Goal: Task Accomplishment & Management: Manage account settings

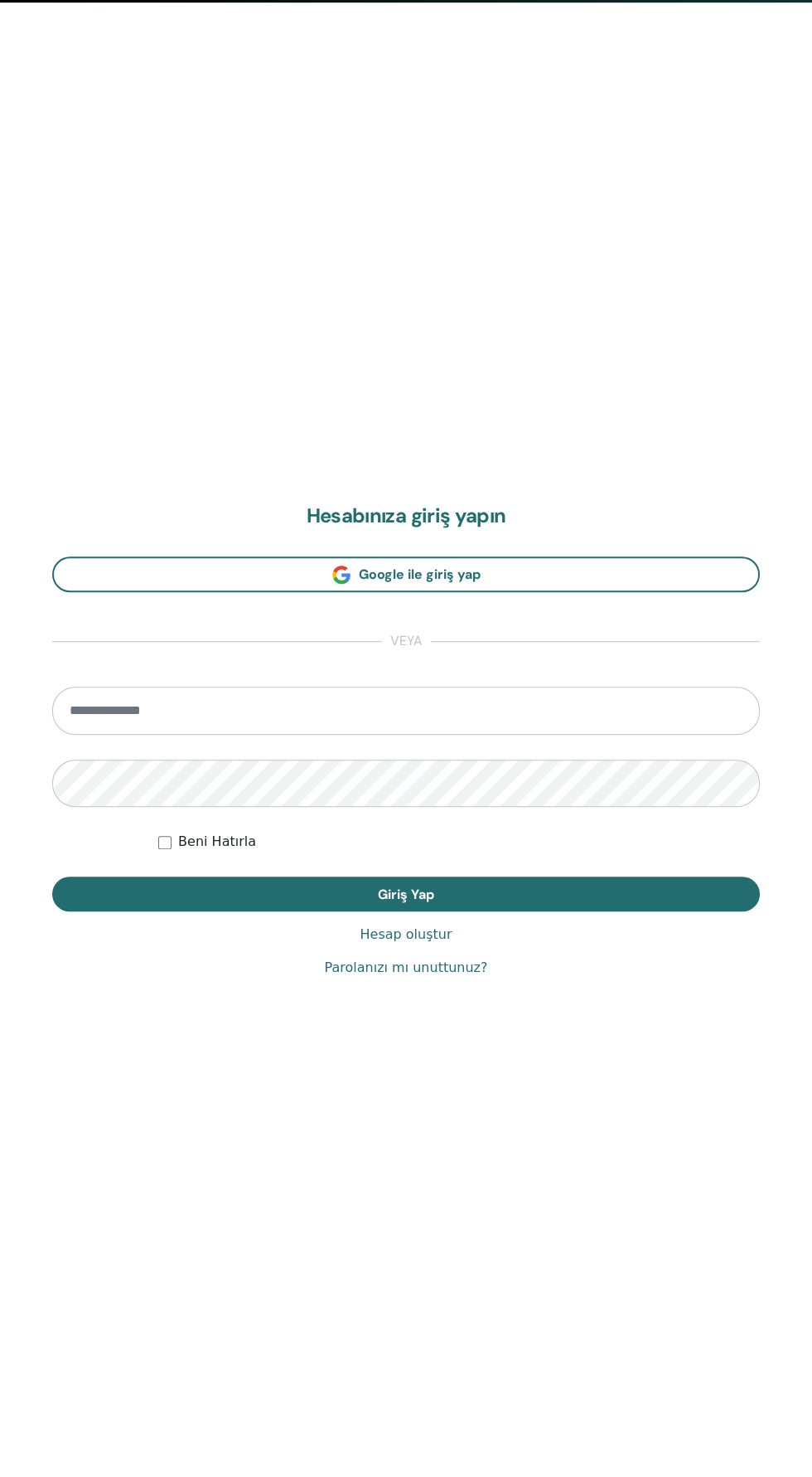
scroll to position [1476, 0]
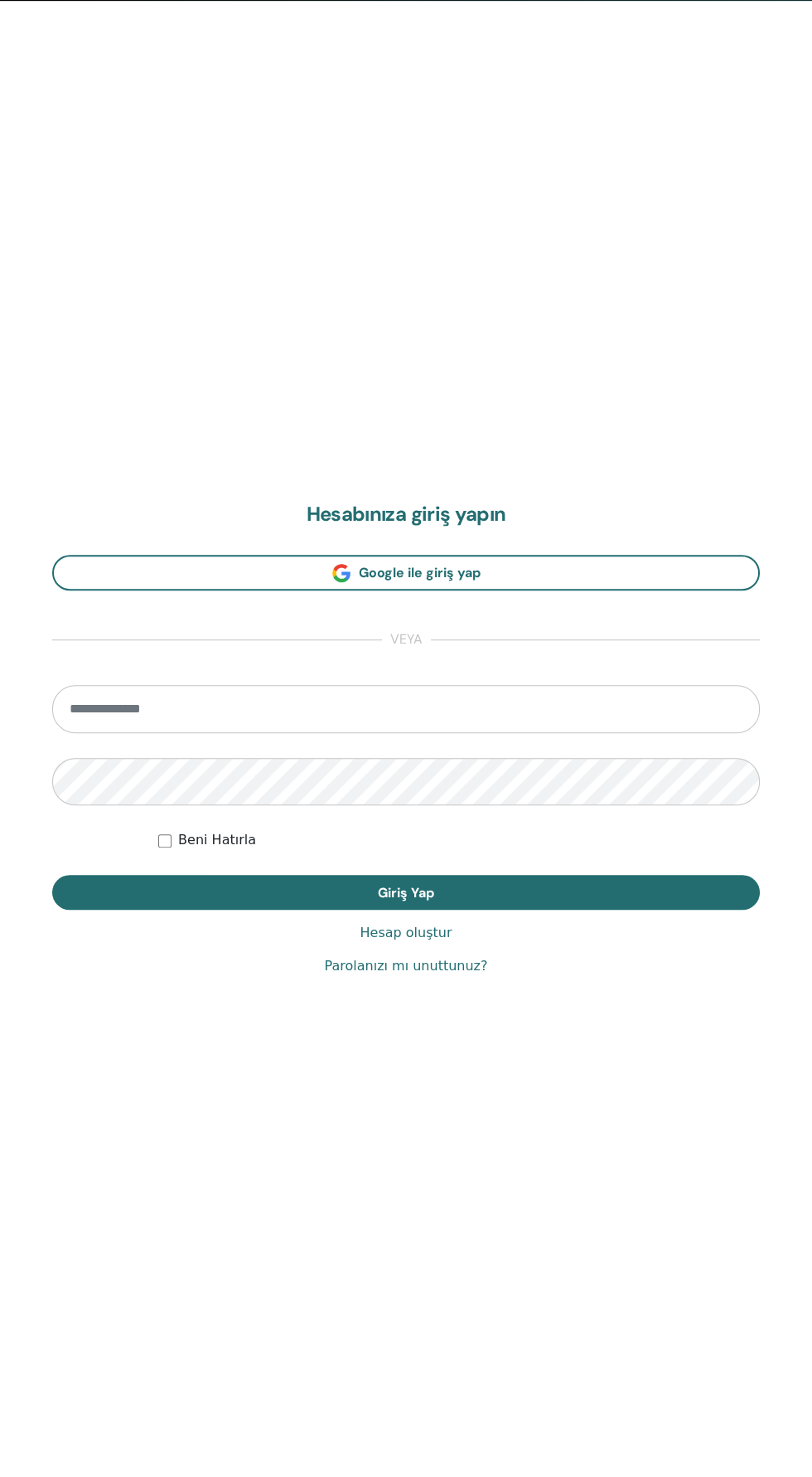
click at [503, 704] on input "email" at bounding box center [406, 709] width 708 height 48
type input "**********"
click at [53, 875] on button "Giriş Yap" at bounding box center [406, 892] width 708 height 34
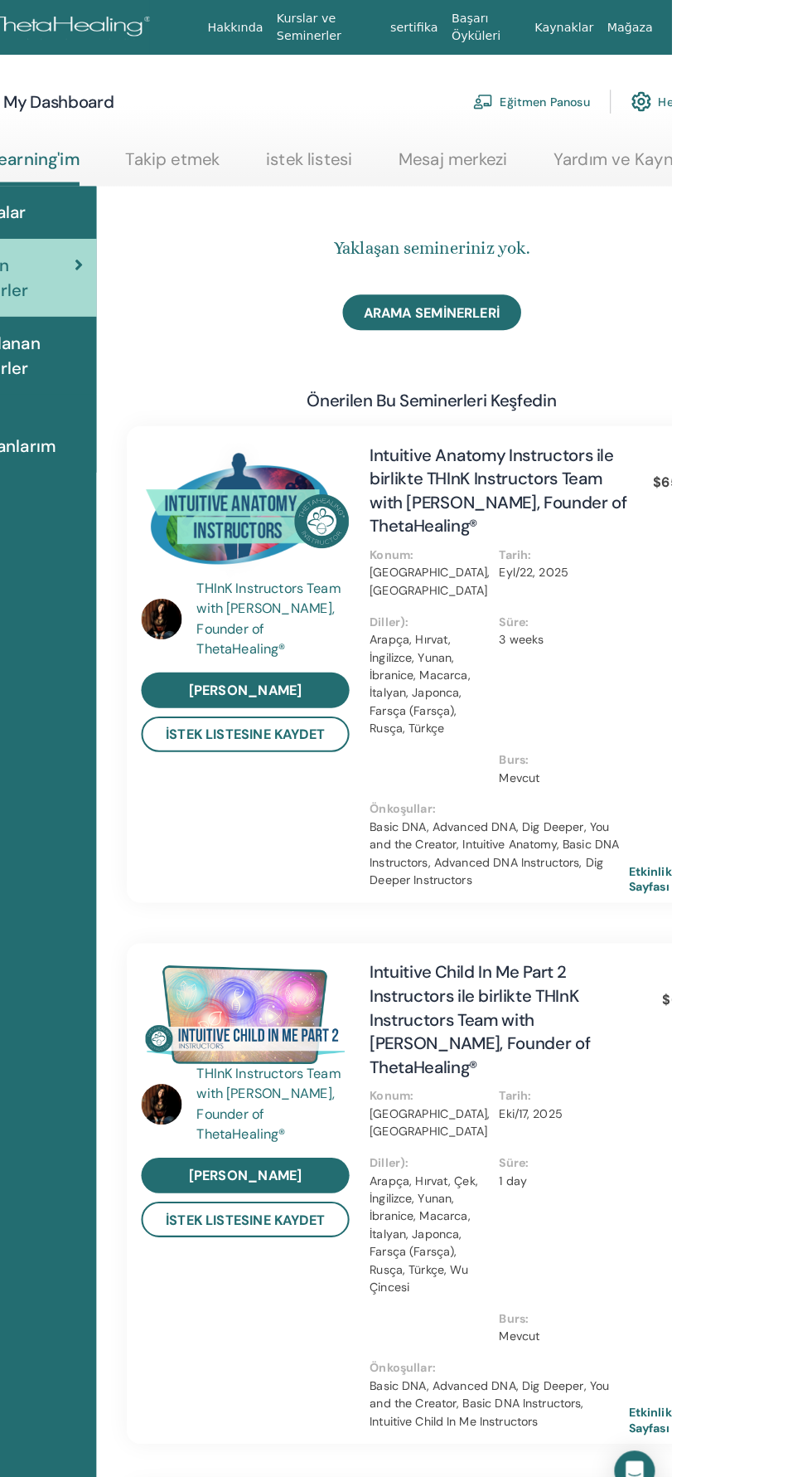
click at [684, 91] on link "Eğitmen Panosu" at bounding box center [674, 100] width 114 height 36
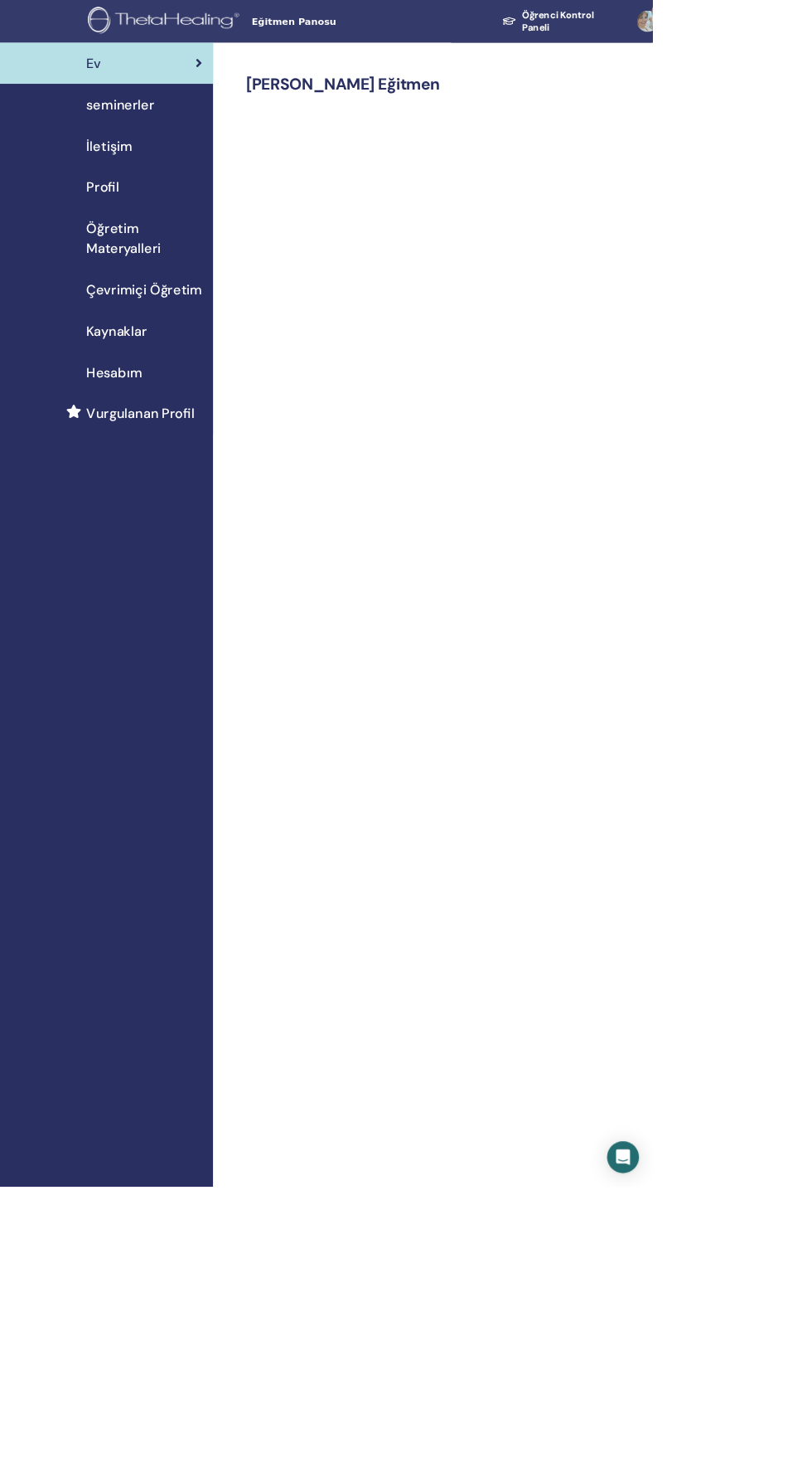
click at [113, 120] on span "seminerler" at bounding box center [150, 130] width 84 height 24
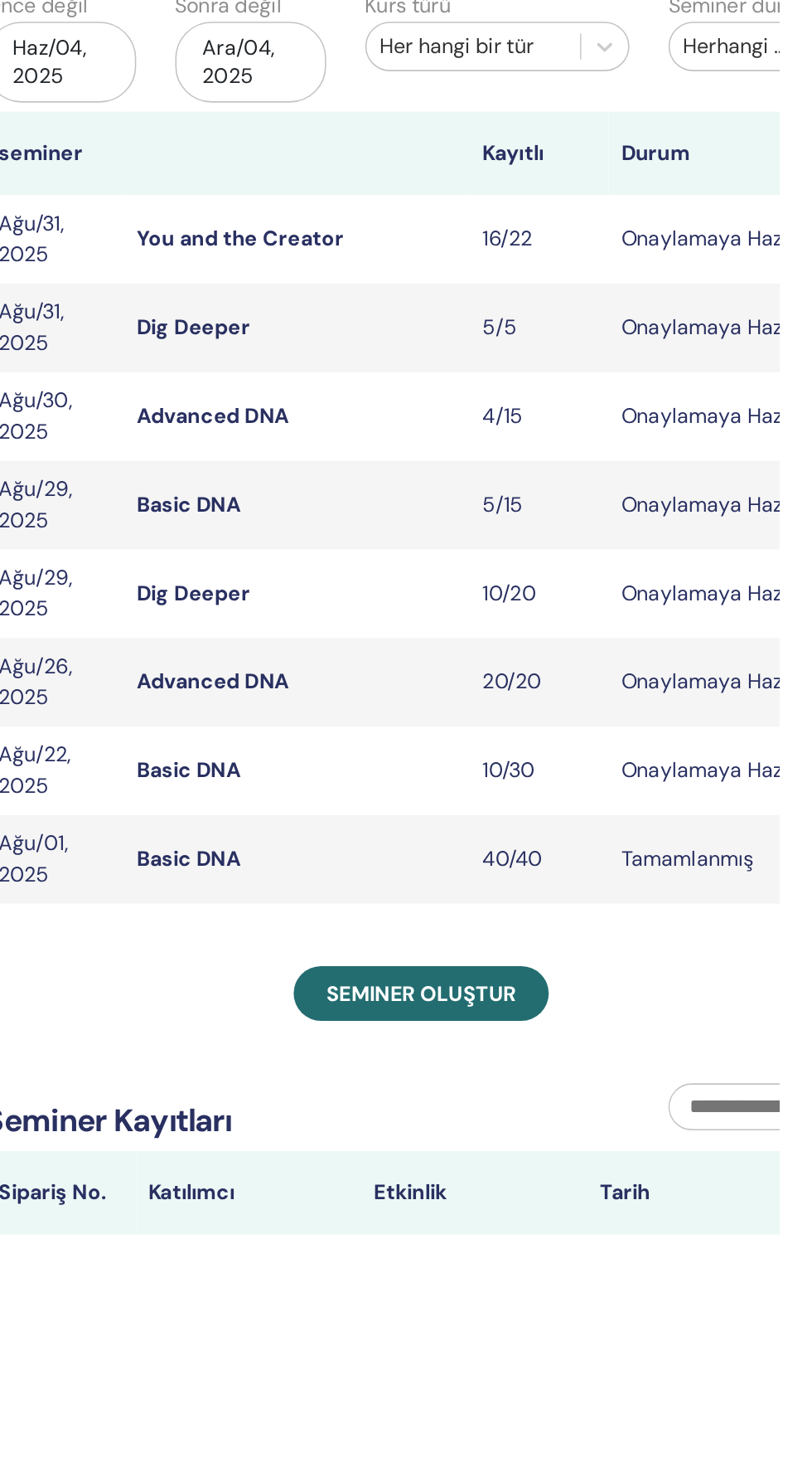
click at [448, 452] on link "Advanced DNA" at bounding box center [451, 447] width 97 height 17
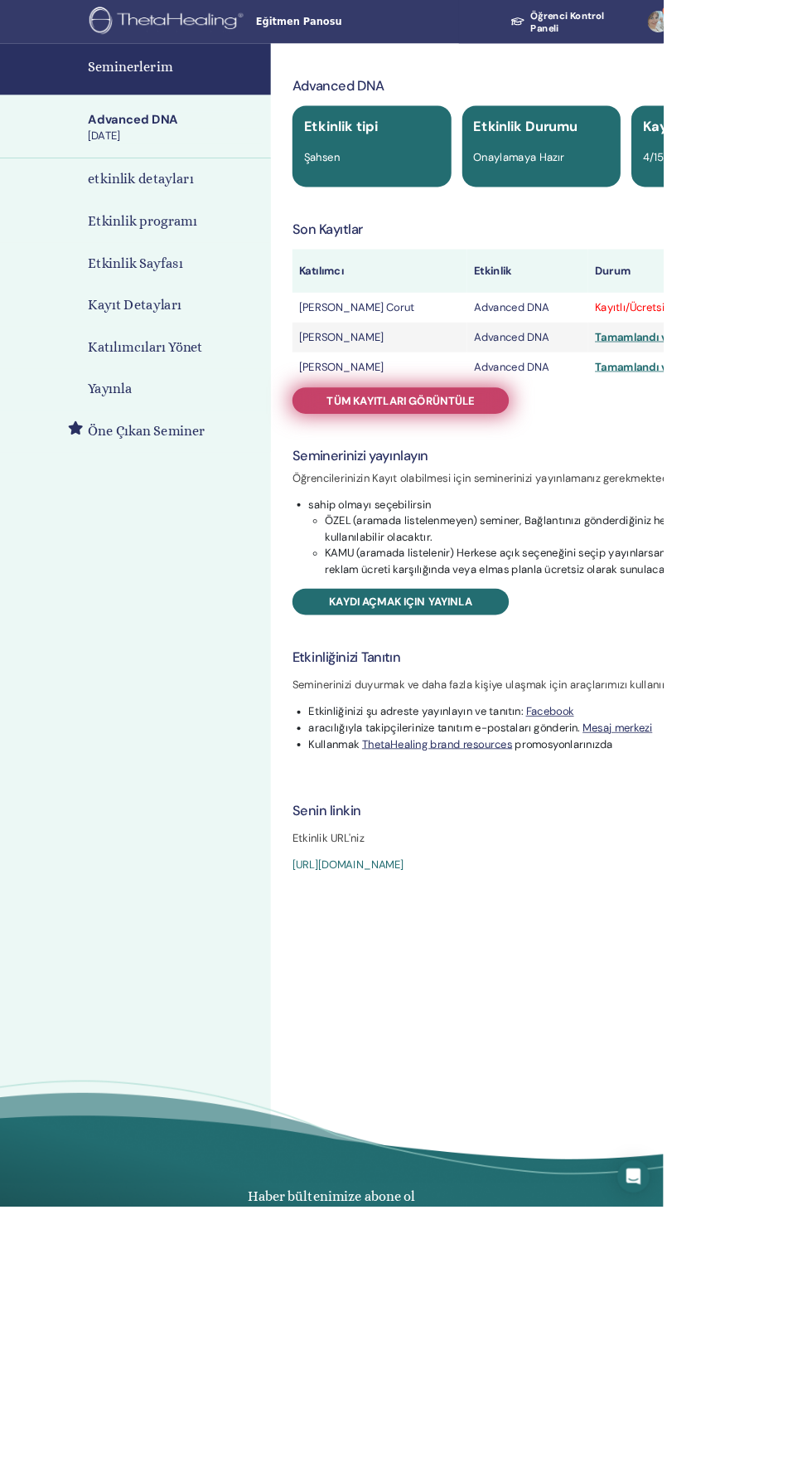
click at [458, 481] on link "Tüm kayıtları görüntüle" at bounding box center [490, 491] width 266 height 33
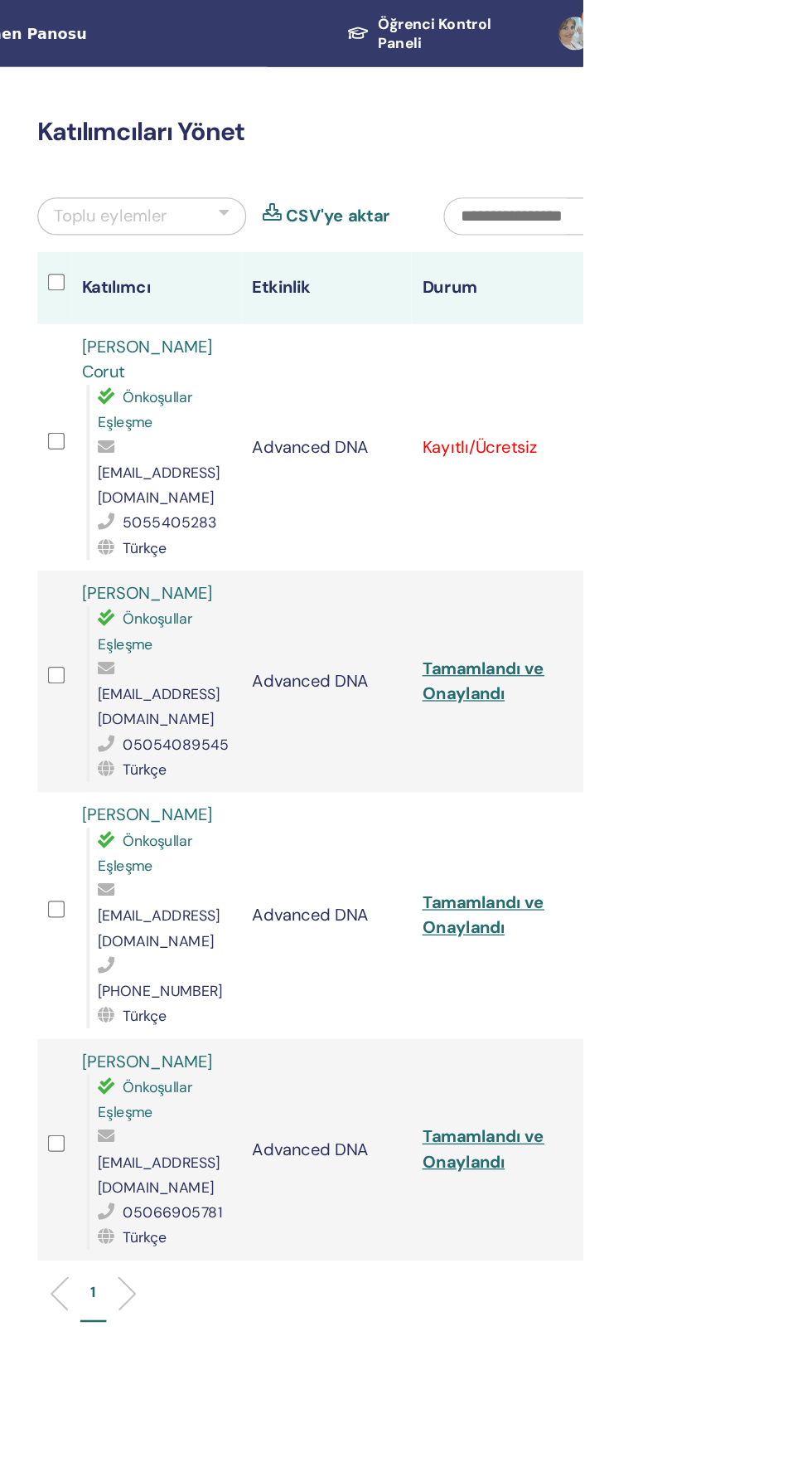
click at [812, 345] on div "Kaydı İptal Et Otomatik onaylama Ücretli Olarak İşaretle Ödenmemiş olarak işare…" at bounding box center [826, 355] width 11 height 20
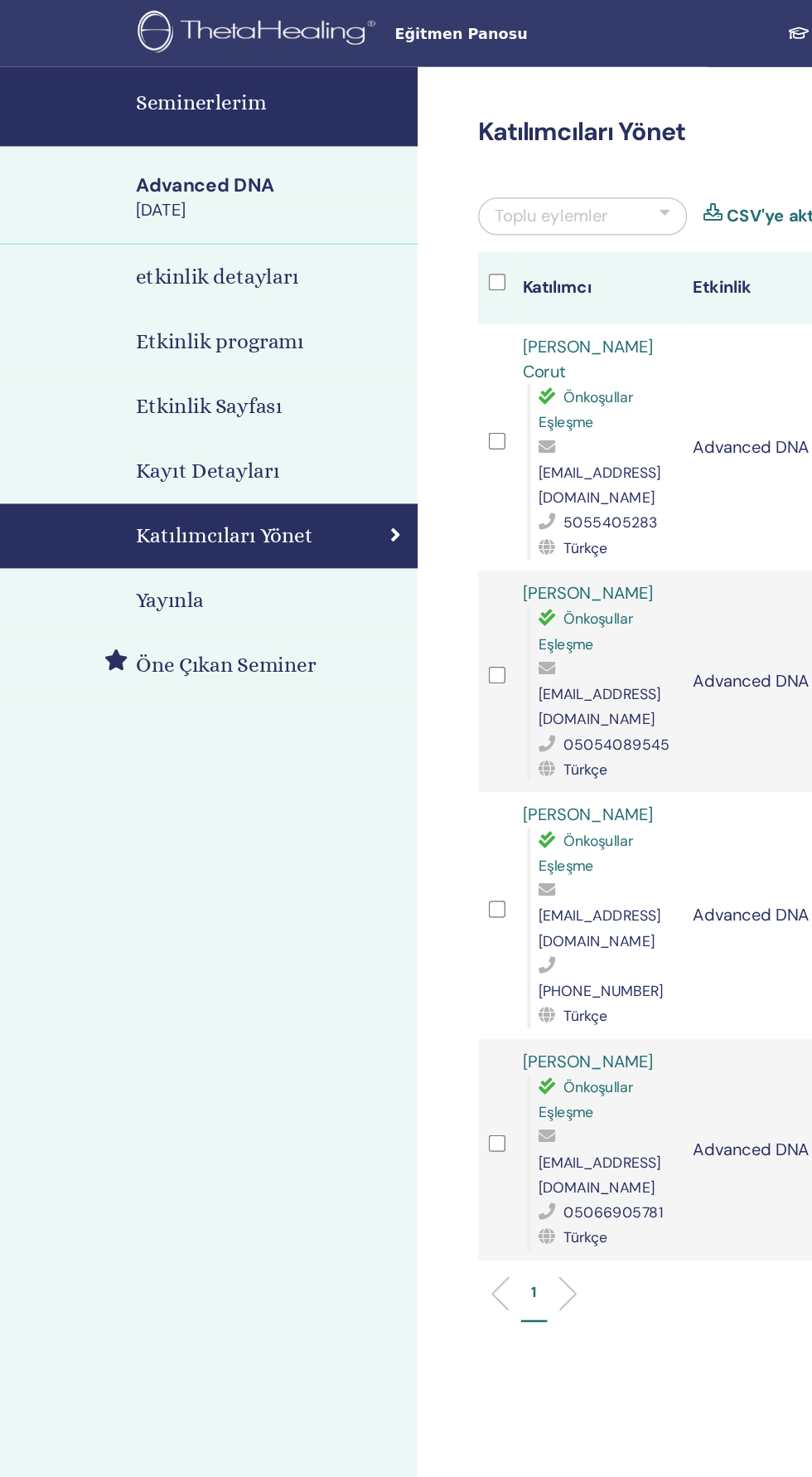
click at [121, 90] on h4 "Seminerlerim" at bounding box center [215, 82] width 214 height 24
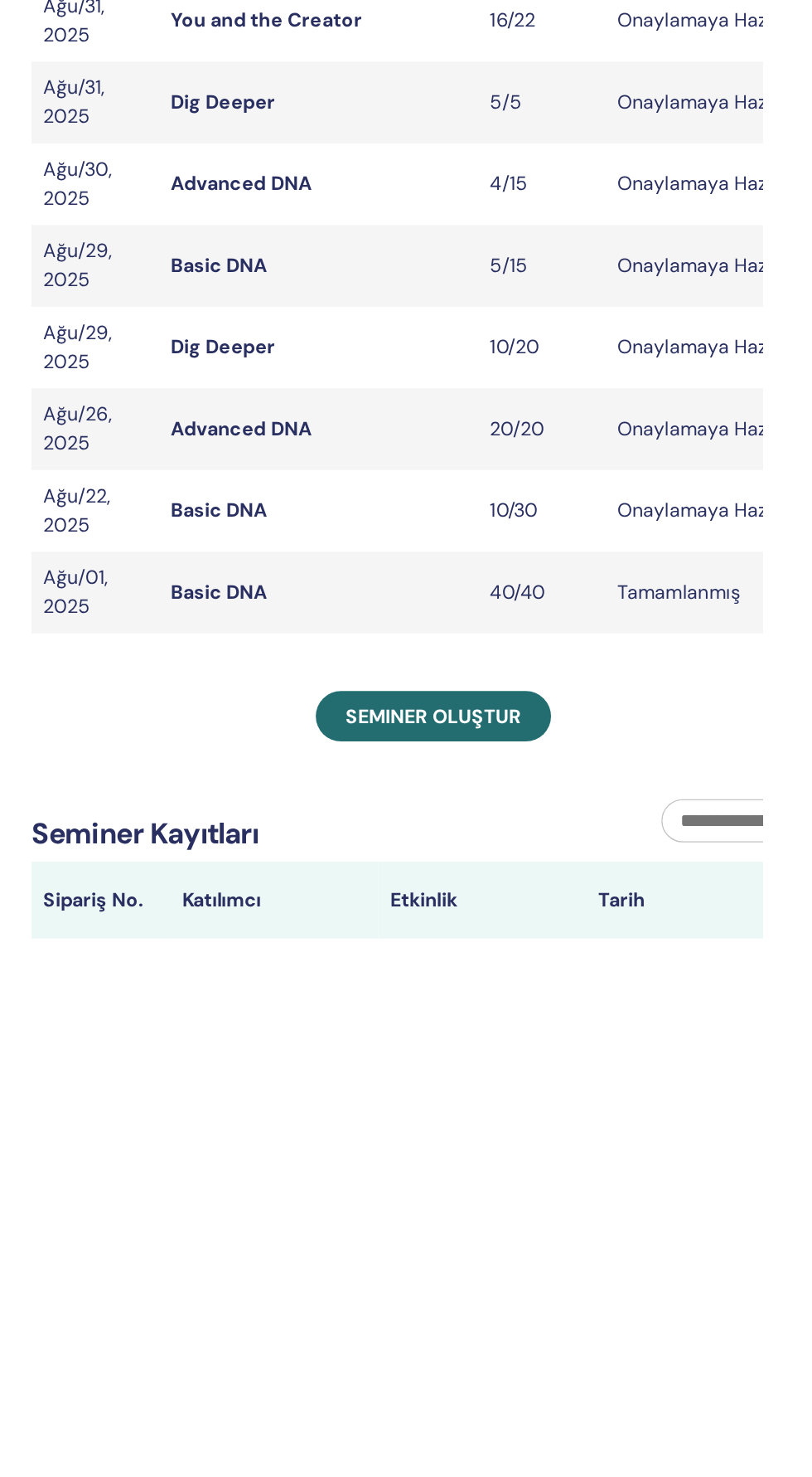
click at [413, 502] on link "Basic DNA" at bounding box center [436, 503] width 66 height 17
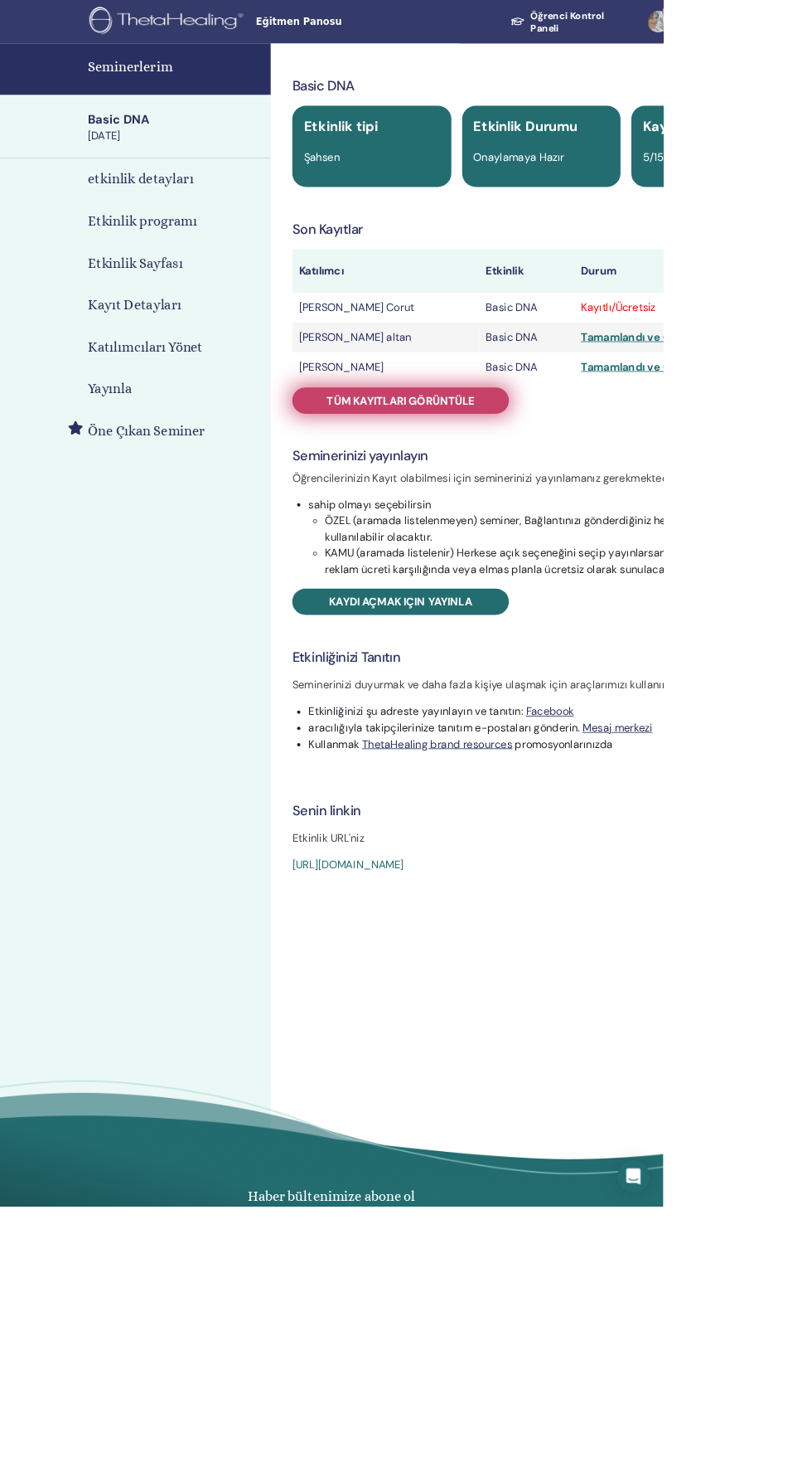
click at [449, 493] on span "Tüm kayıtları görüntüle" at bounding box center [490, 490] width 180 height 17
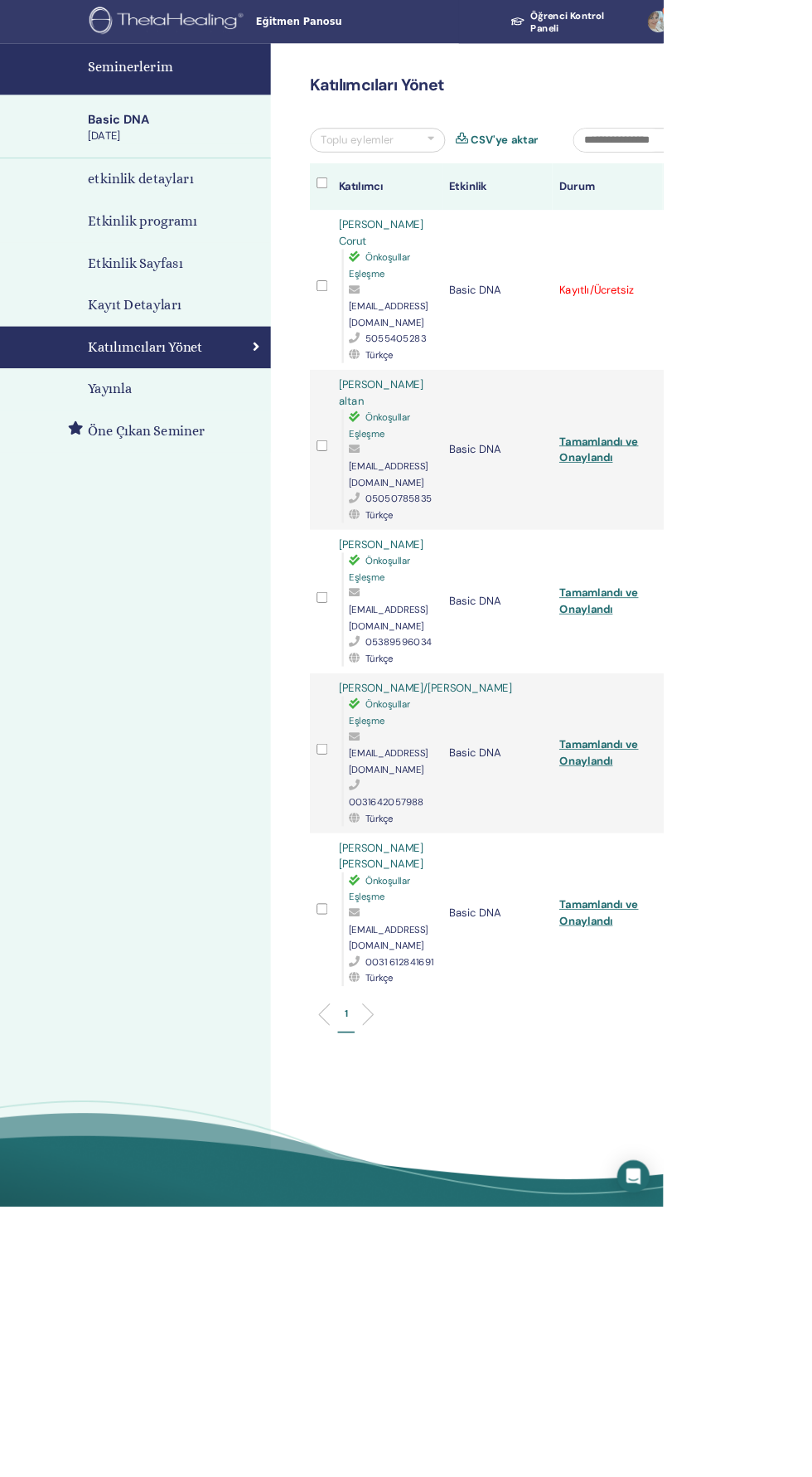
click at [773, 351] on td "Kayıtlı/Ücretsiz" at bounding box center [743, 355] width 135 height 196
click at [812, 345] on div "Kaydı İptal Et Otomatik onaylama Ücretli Olarak İşaretle Ödenmemiş olarak işare…" at bounding box center [826, 355] width 11 height 20
click at [110, 106] on link "Seminerlerim" at bounding box center [166, 85] width 332 height 63
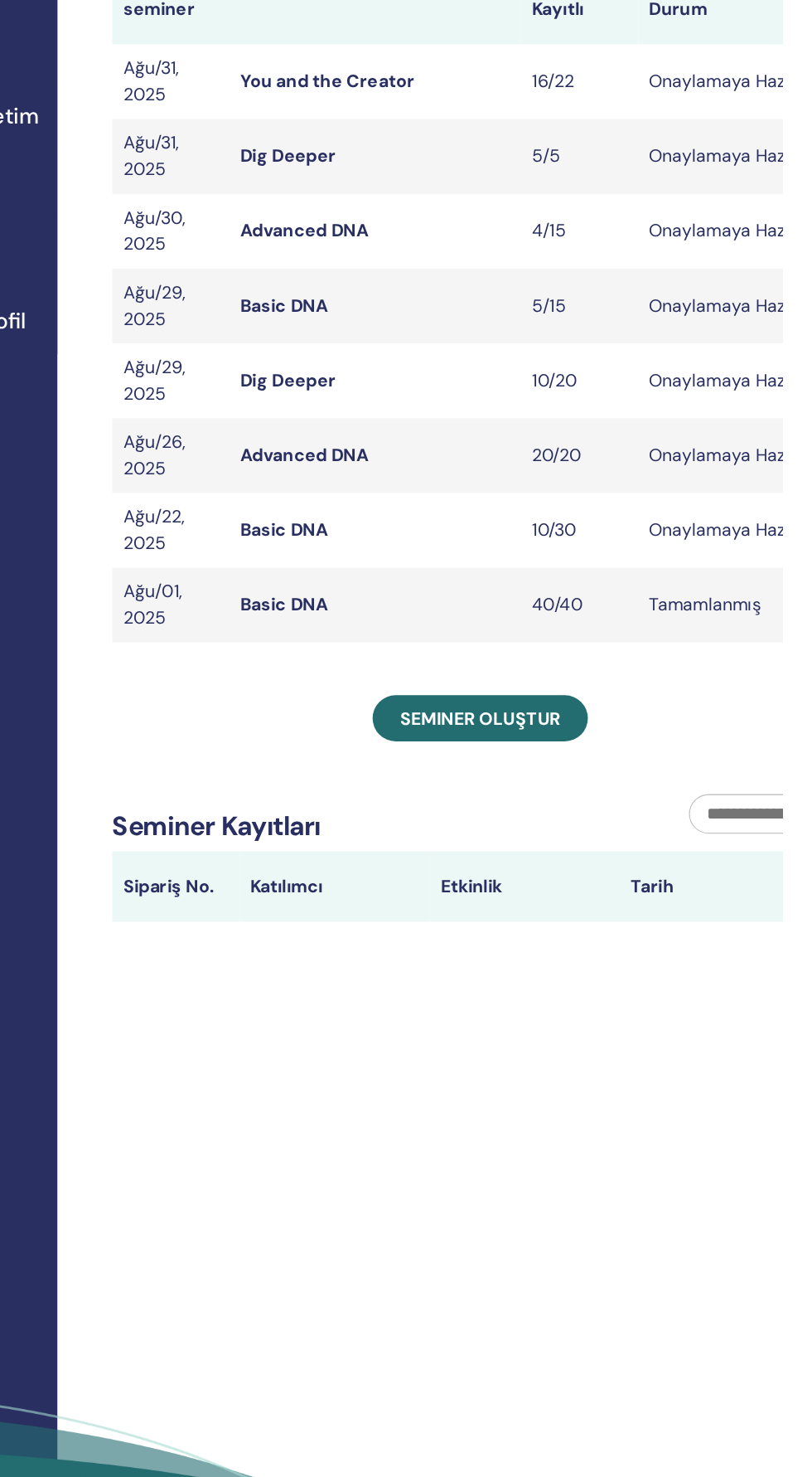
click at [422, 507] on link "Basic DNA" at bounding box center [436, 503] width 66 height 17
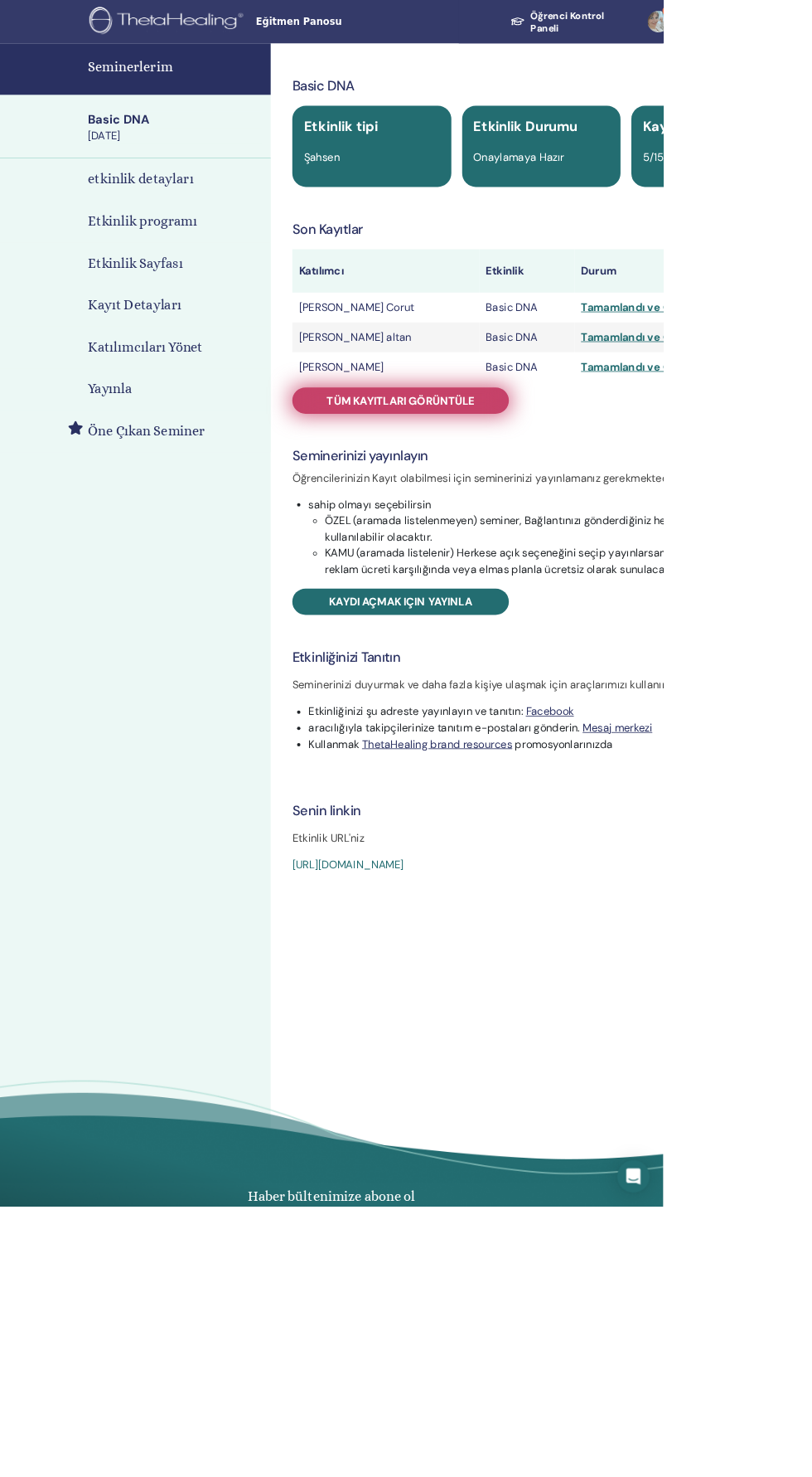
click at [464, 501] on link "Tüm kayıtları görüntüle" at bounding box center [490, 491] width 266 height 33
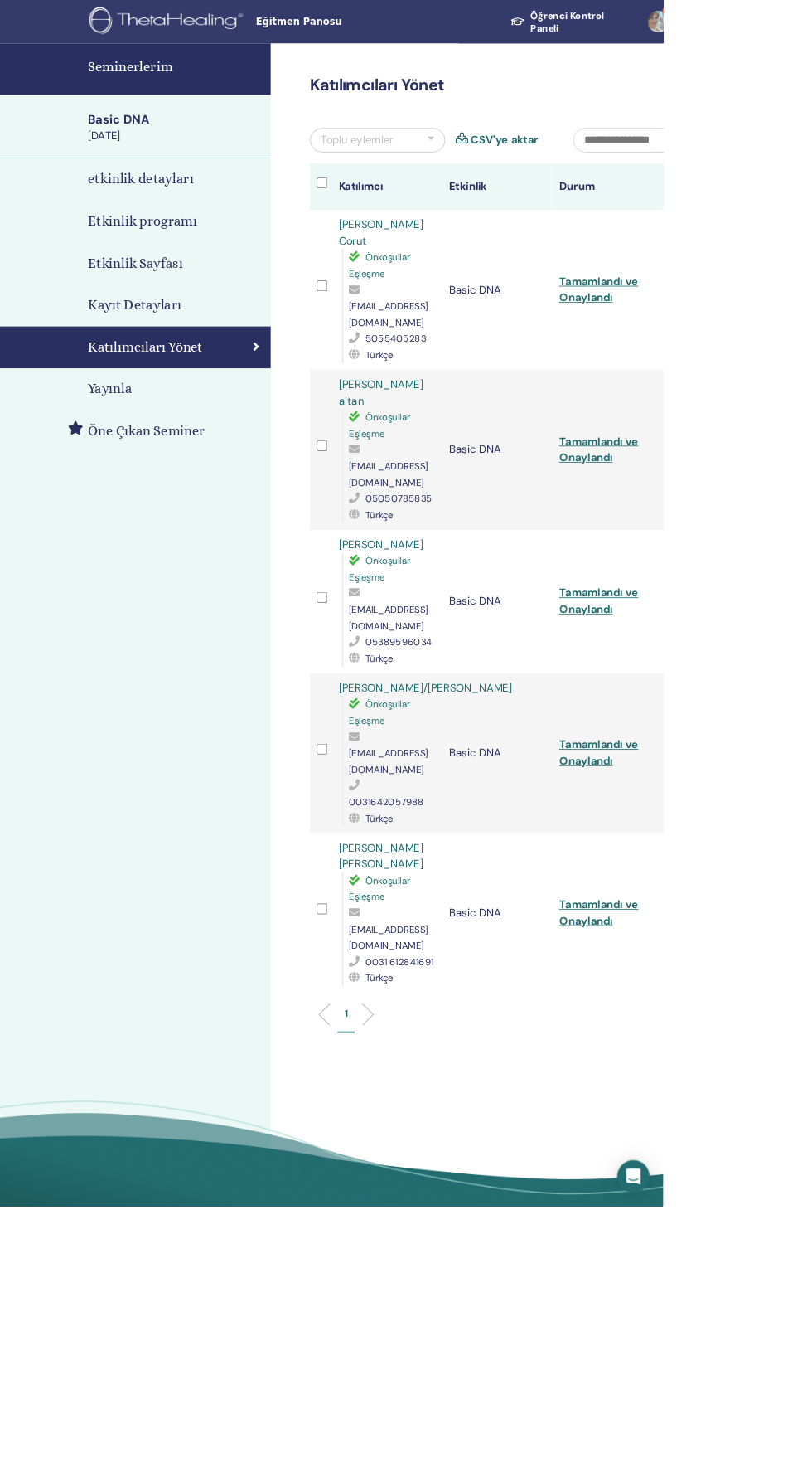
click at [116, 92] on h4 "Seminerlerim" at bounding box center [215, 82] width 214 height 24
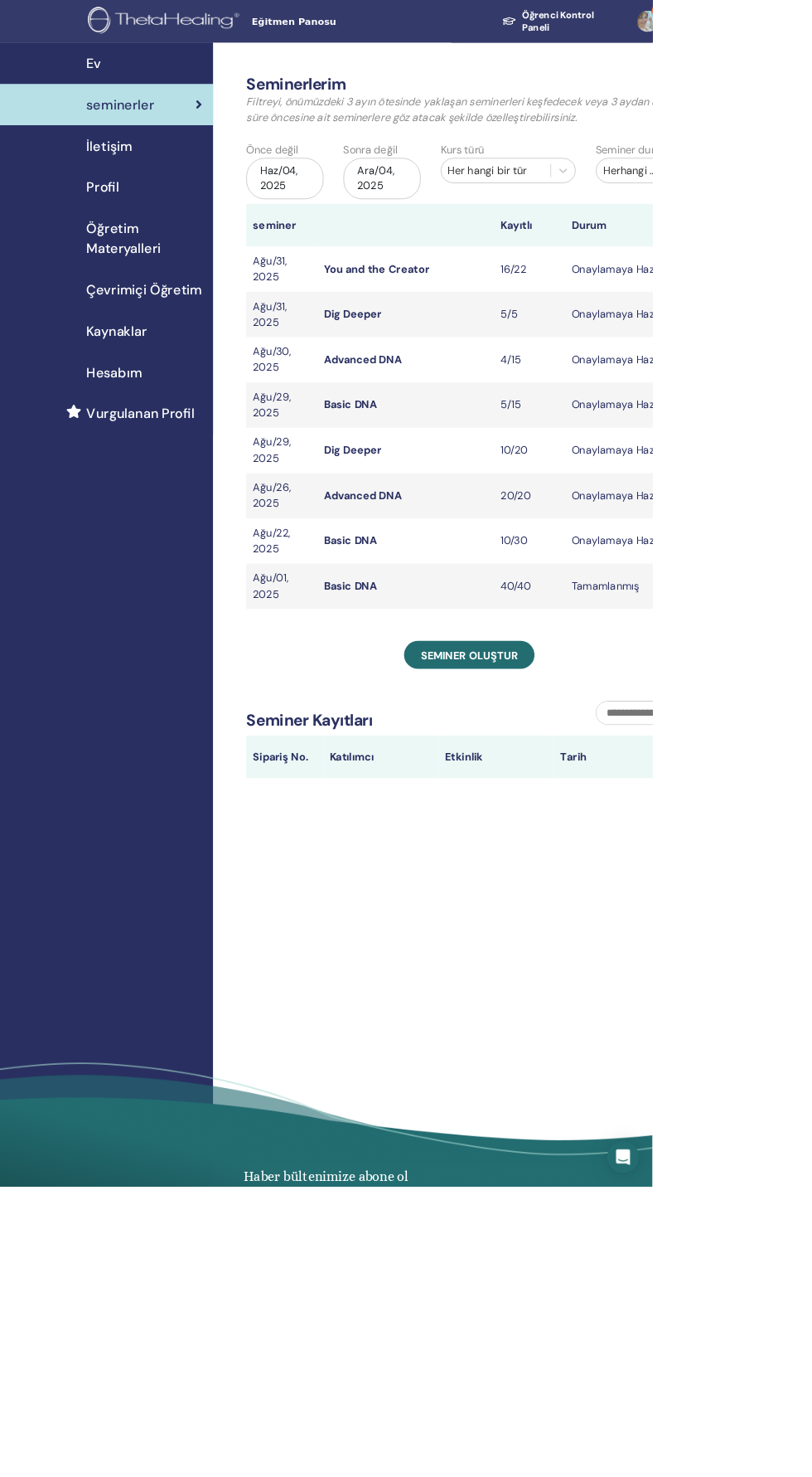
click at [415, 390] on link "Dig Deeper" at bounding box center [440, 391] width 72 height 17
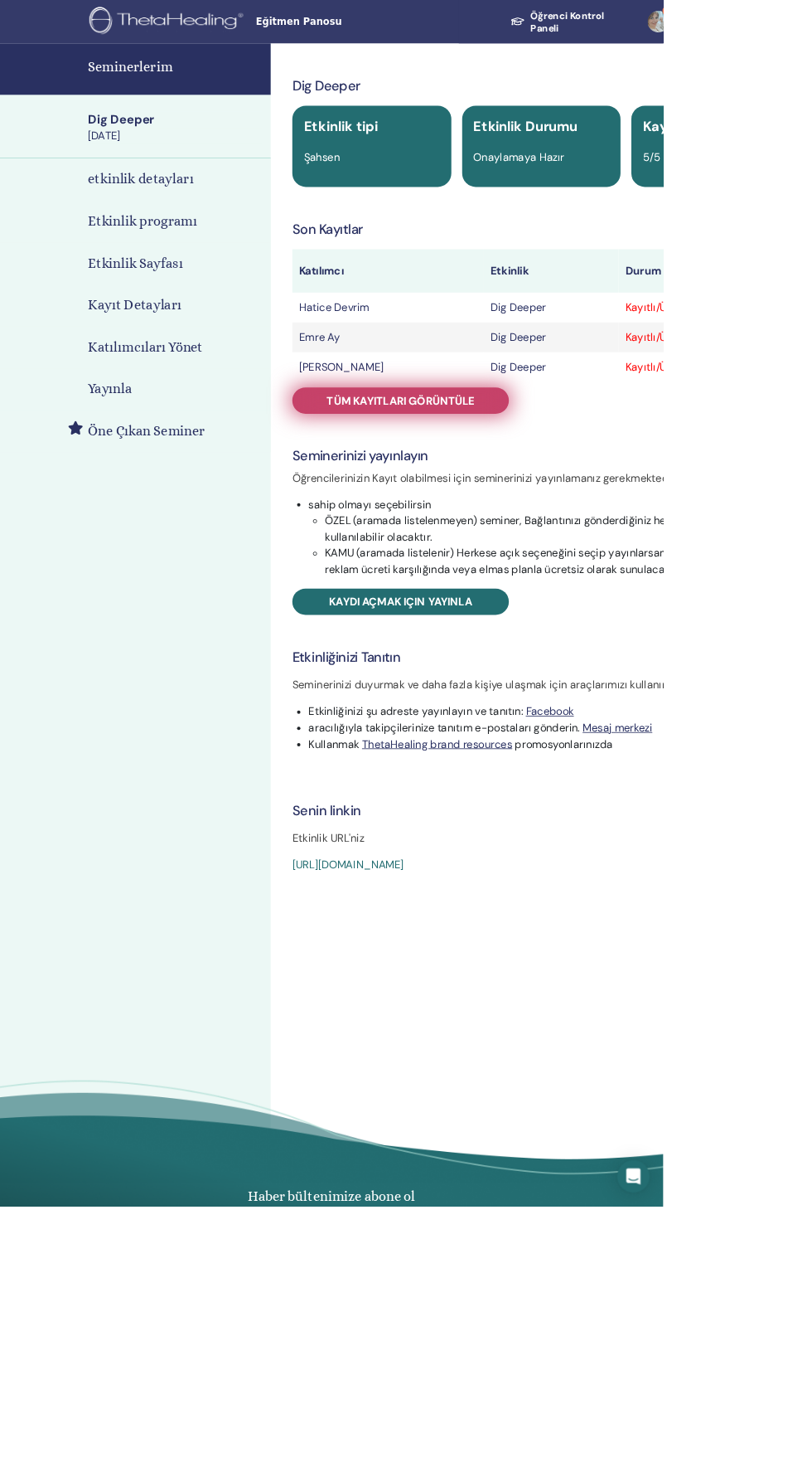
click at [443, 495] on span "Tüm kayıtları görüntüle" at bounding box center [490, 490] width 180 height 17
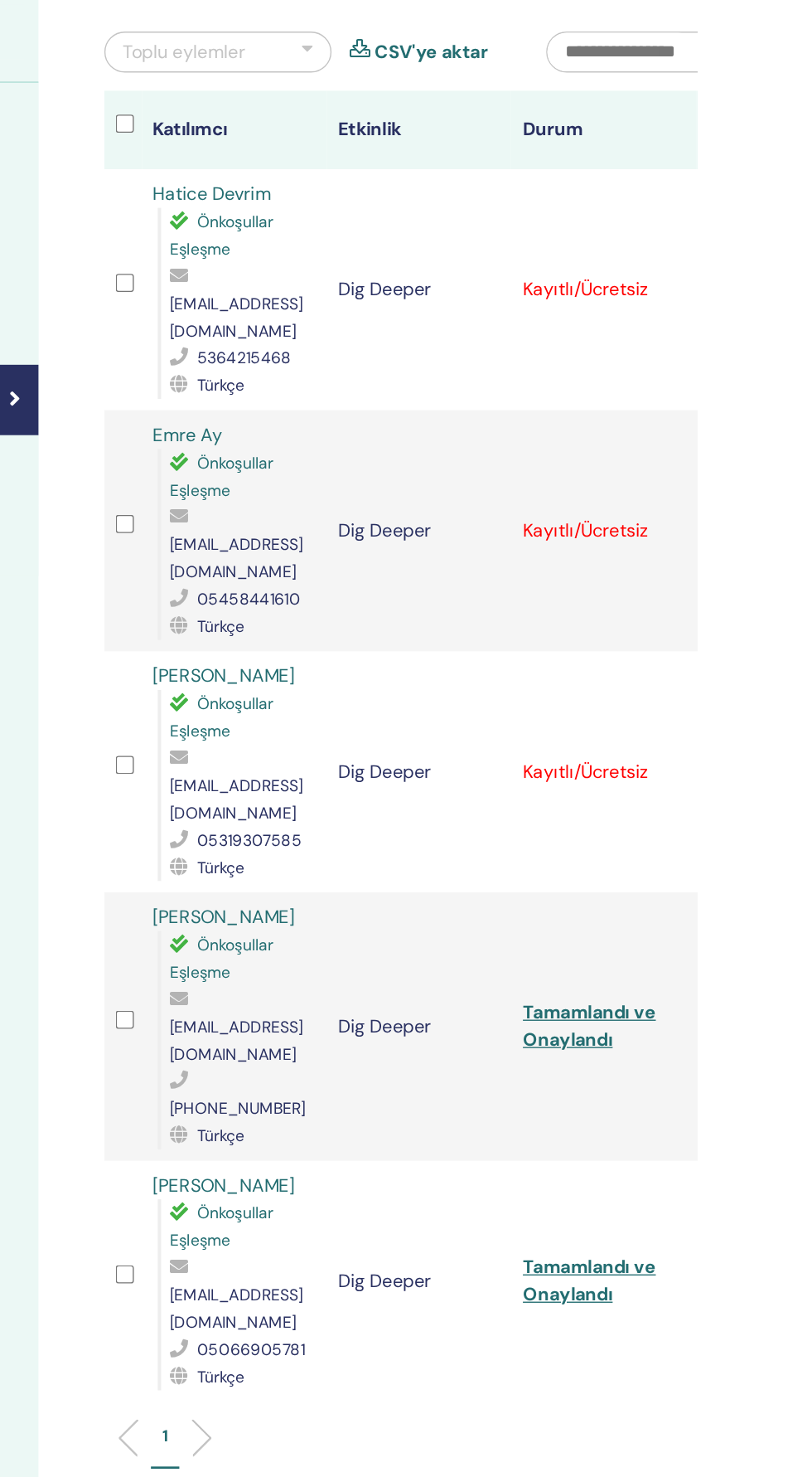
click at [812, 686] on div "Kaydı İptal Et Otomatik onaylama Ücretli Olarak İşaretle Ödenmemiş olarak işare…" at bounding box center [826, 696] width 11 height 20
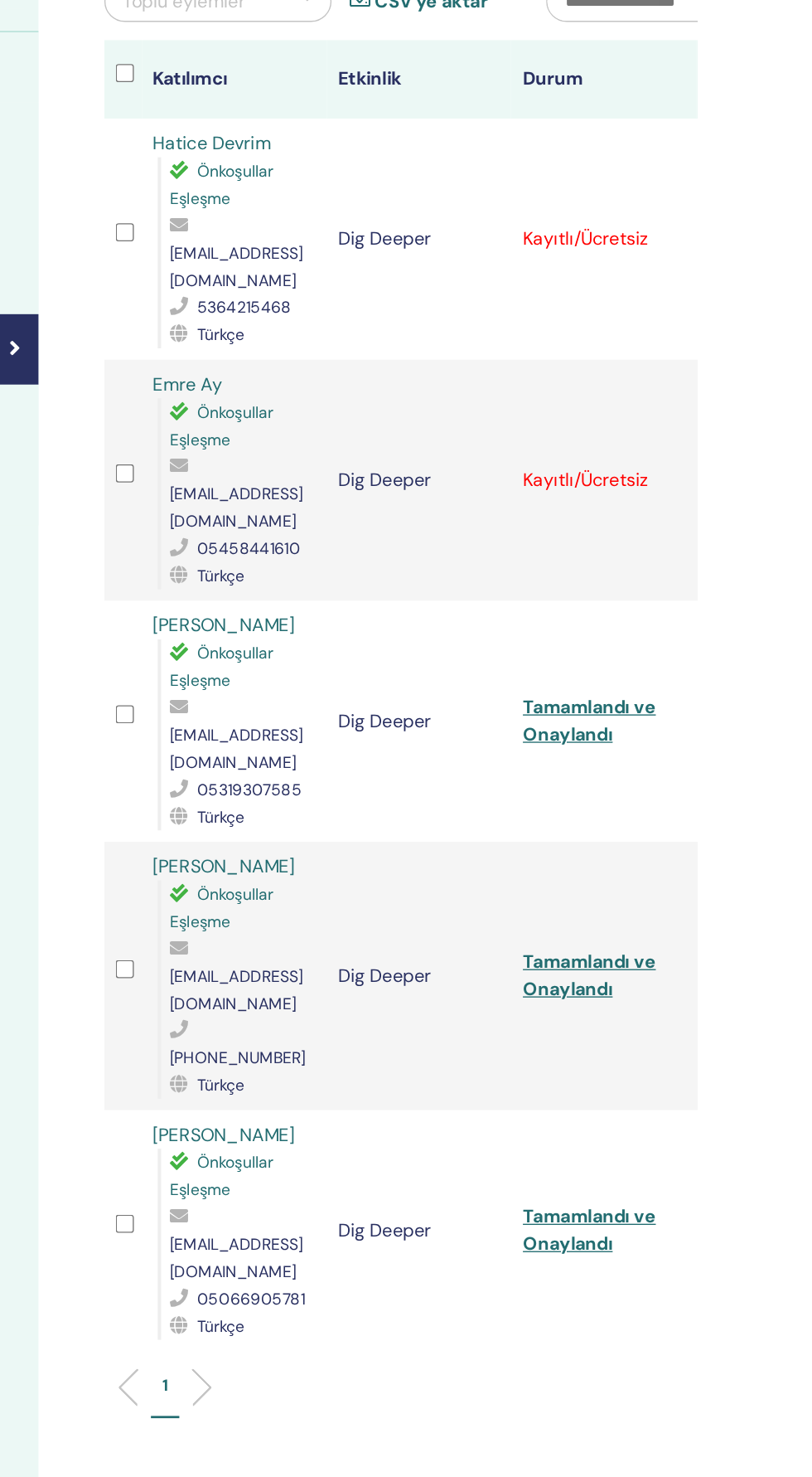
click at [812, 513] on icon at bounding box center [822, 520] width 5 height 14
click at [812, 337] on div "Kaydı İptal Et Otomatik onaylama Ücretli Olarak İşaretle Ödenmemiş olarak işare…" at bounding box center [826, 345] width 11 height 20
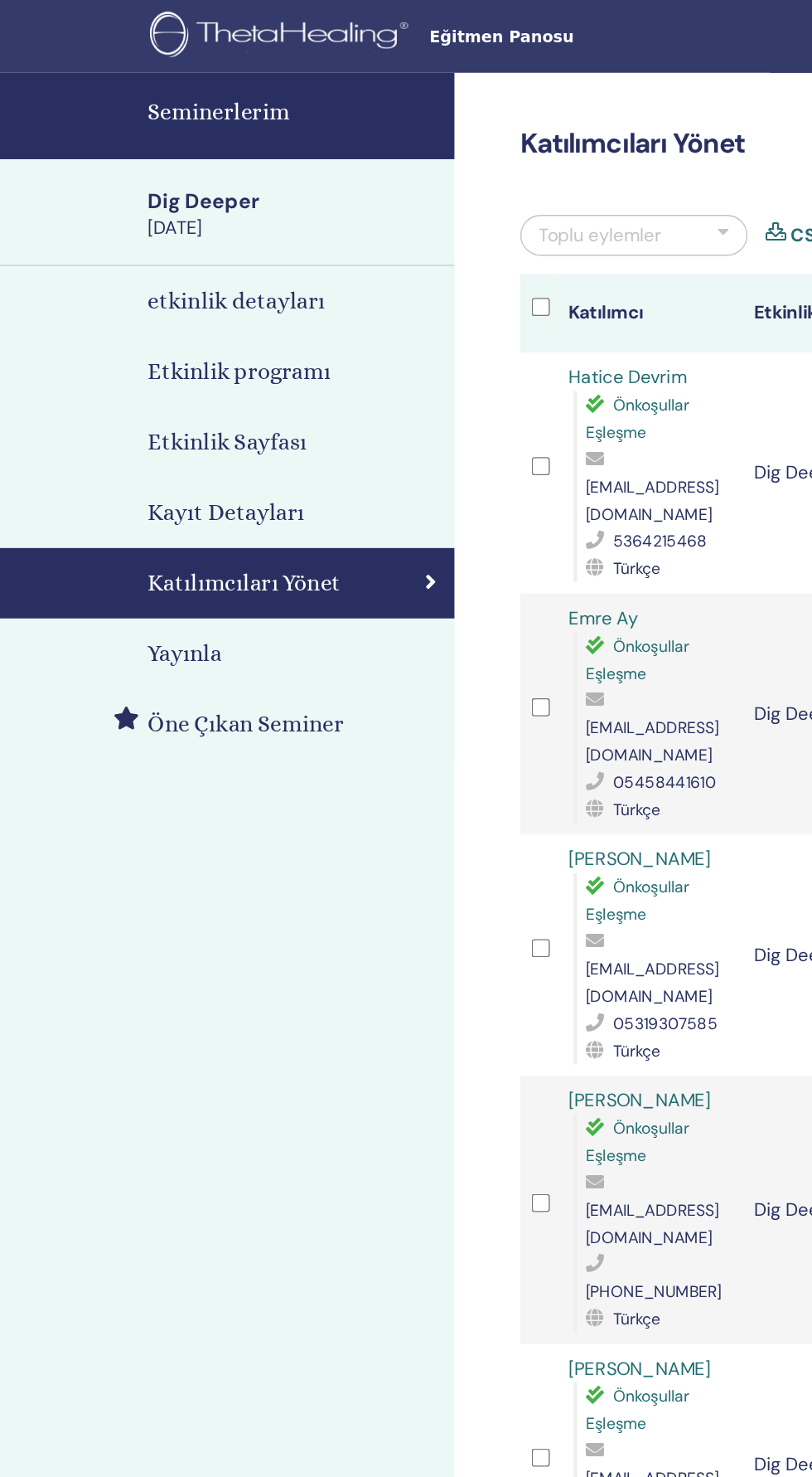
click at [119, 83] on h4 "Seminerlerim" at bounding box center [215, 82] width 214 height 24
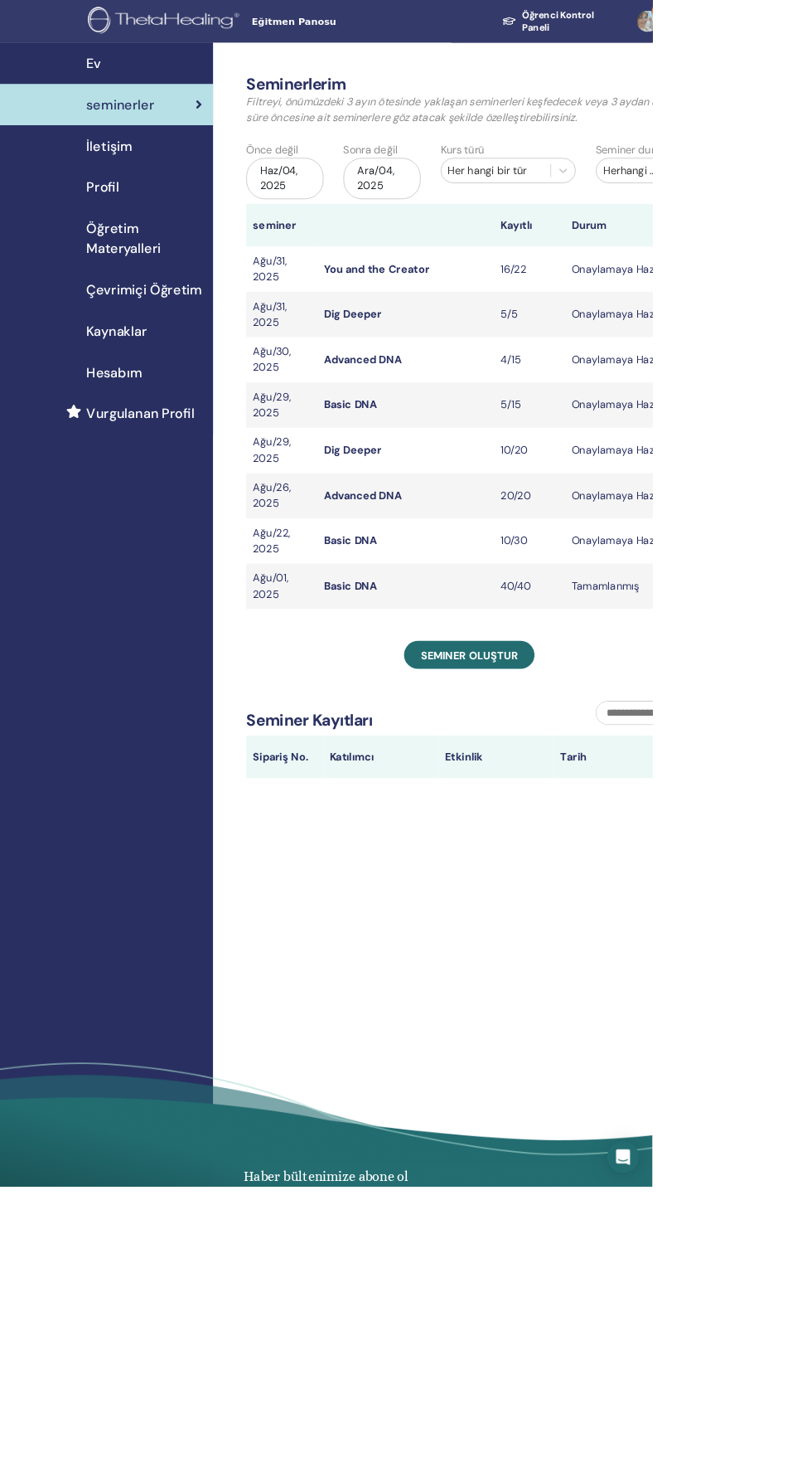
click at [428, 335] on link "You and the Creator" at bounding box center [469, 335] width 131 height 17
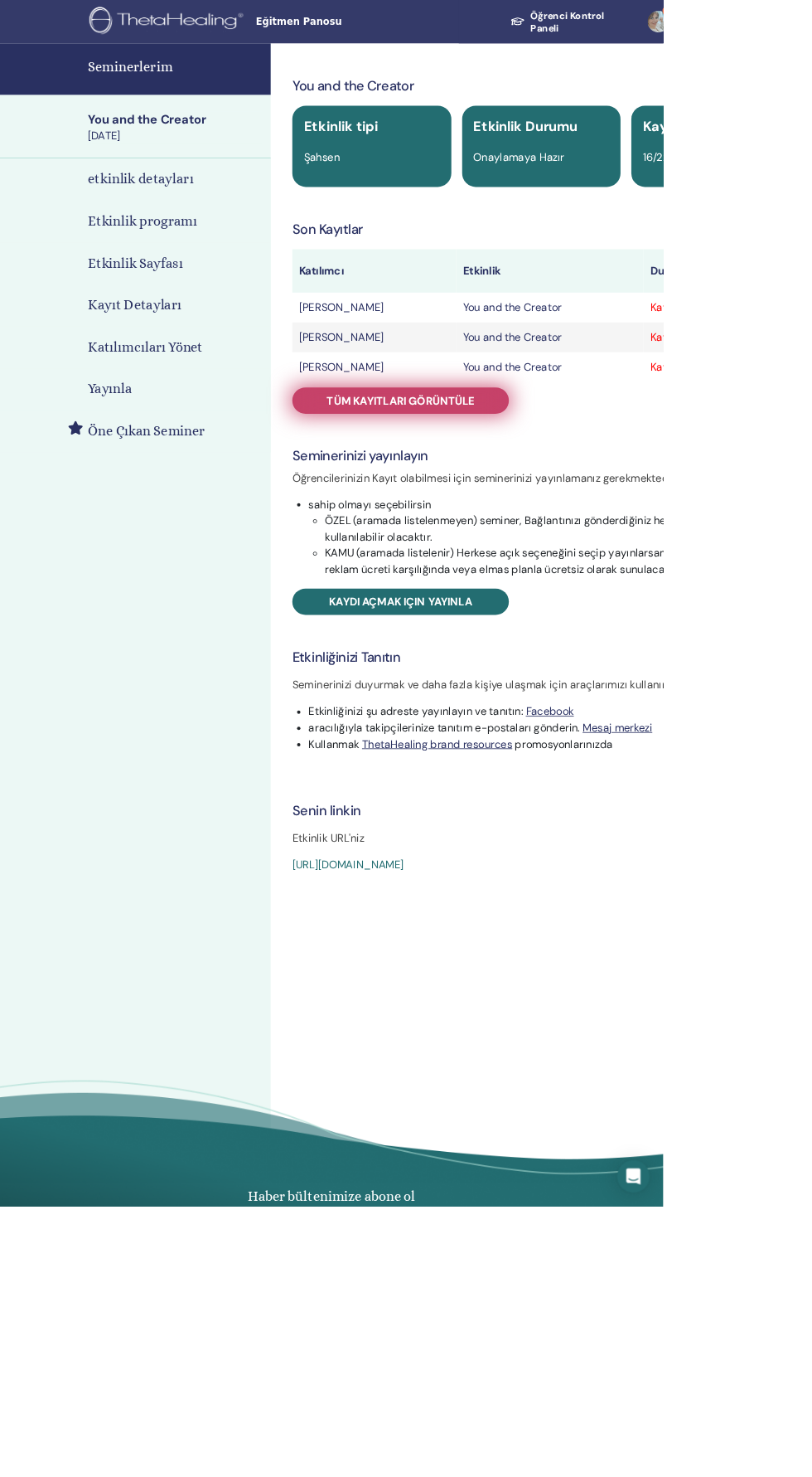
click at [444, 499] on span "Tüm kayıtları görüntüle" at bounding box center [490, 490] width 180 height 17
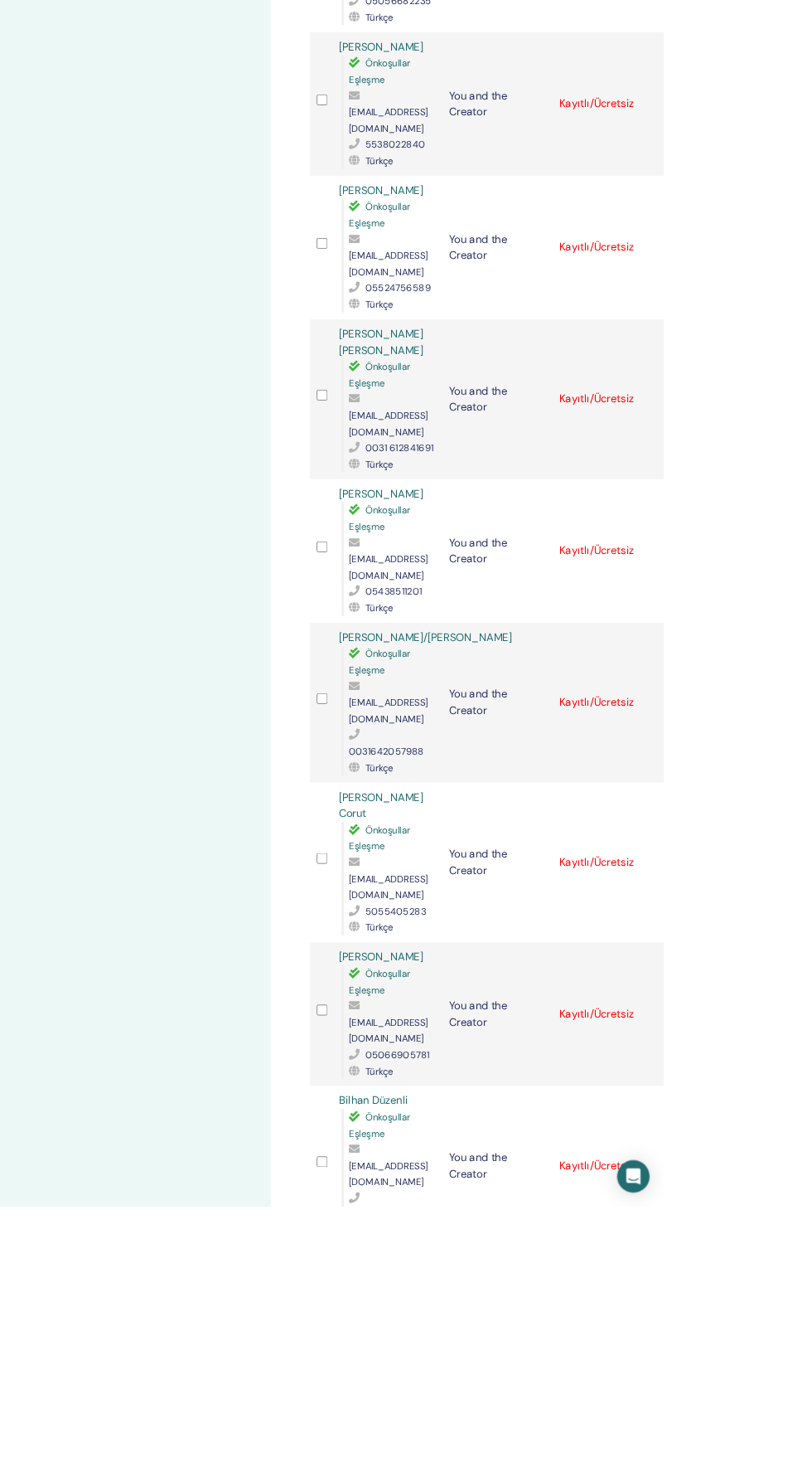
scroll to position [1474, 0]
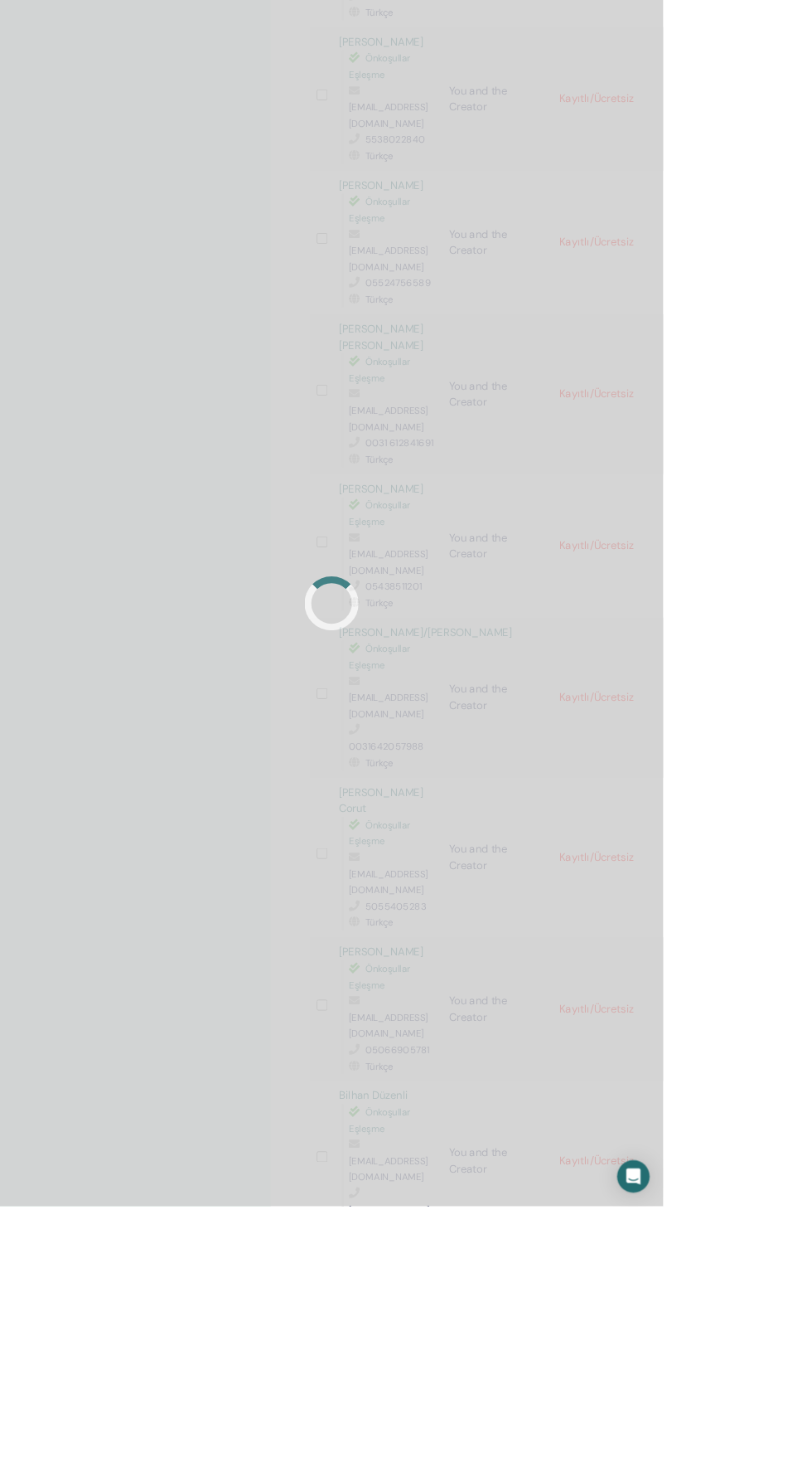
scroll to position [1608, 0]
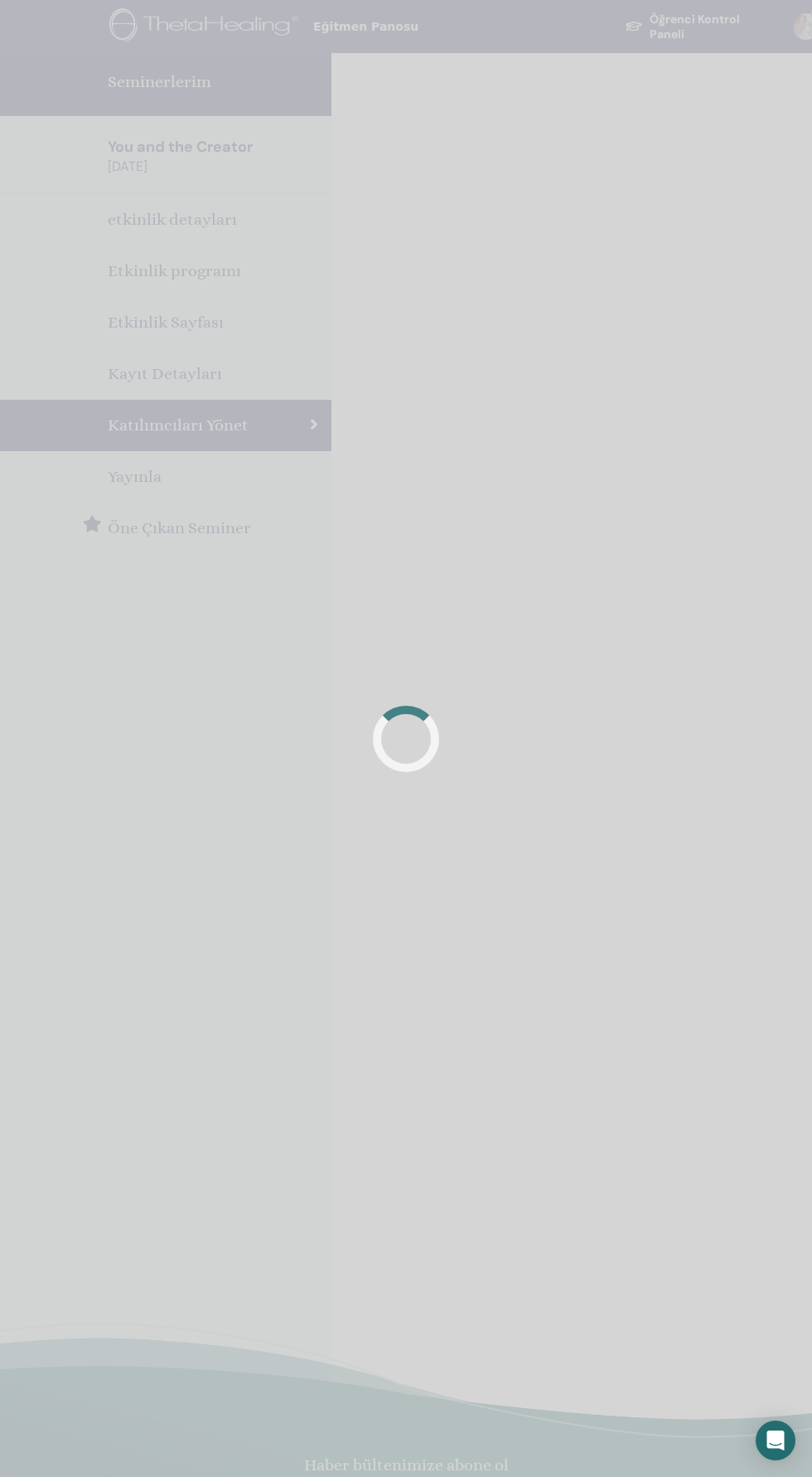
scroll to position [139, 0]
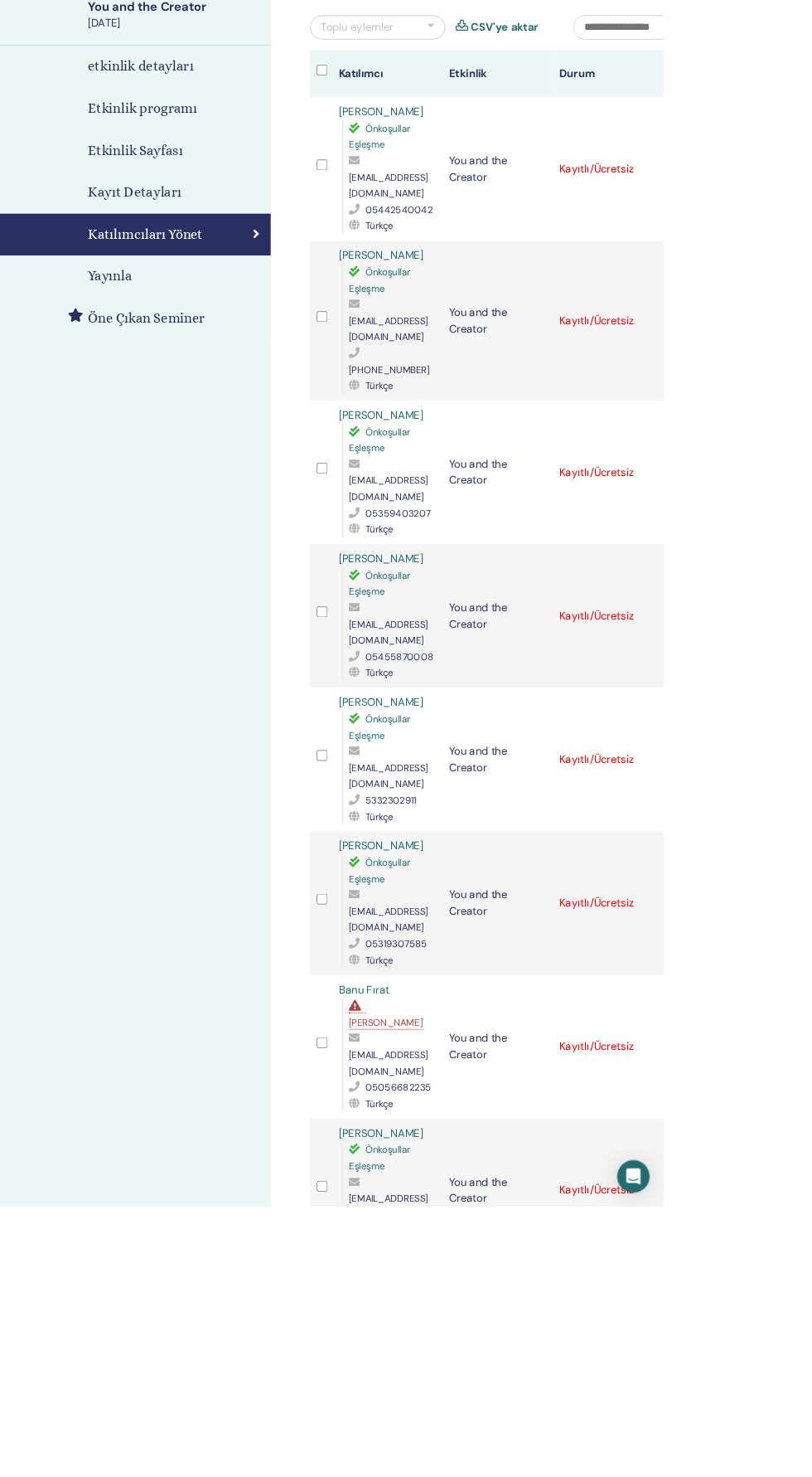
click at [812, 1447] on div "Kaydı İptal Et Otomatik onaylama Ücretli Olarak İşaretle Ödenmemiş olarak işare…" at bounding box center [826, 1457] width 11 height 20
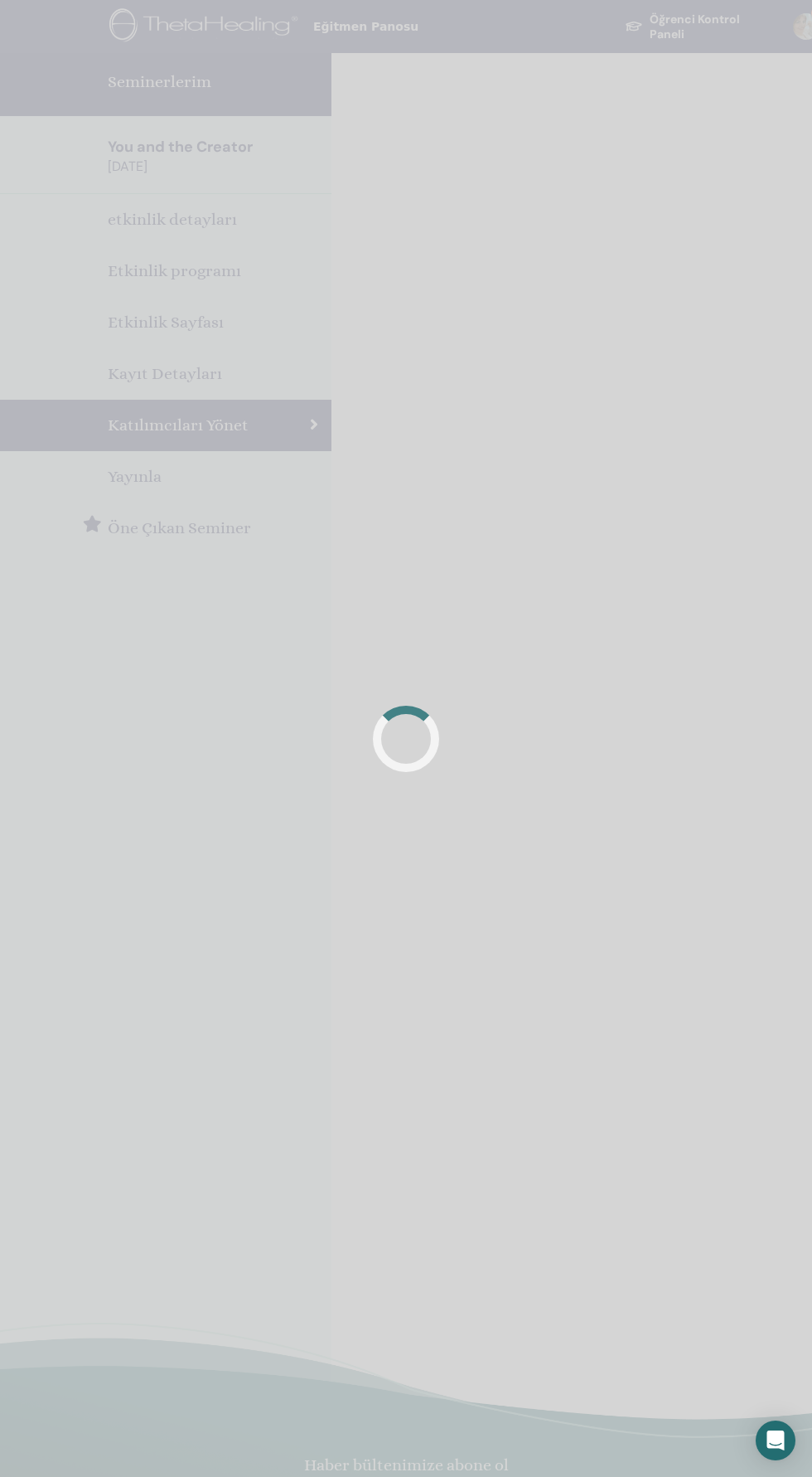
scroll to position [139, 0]
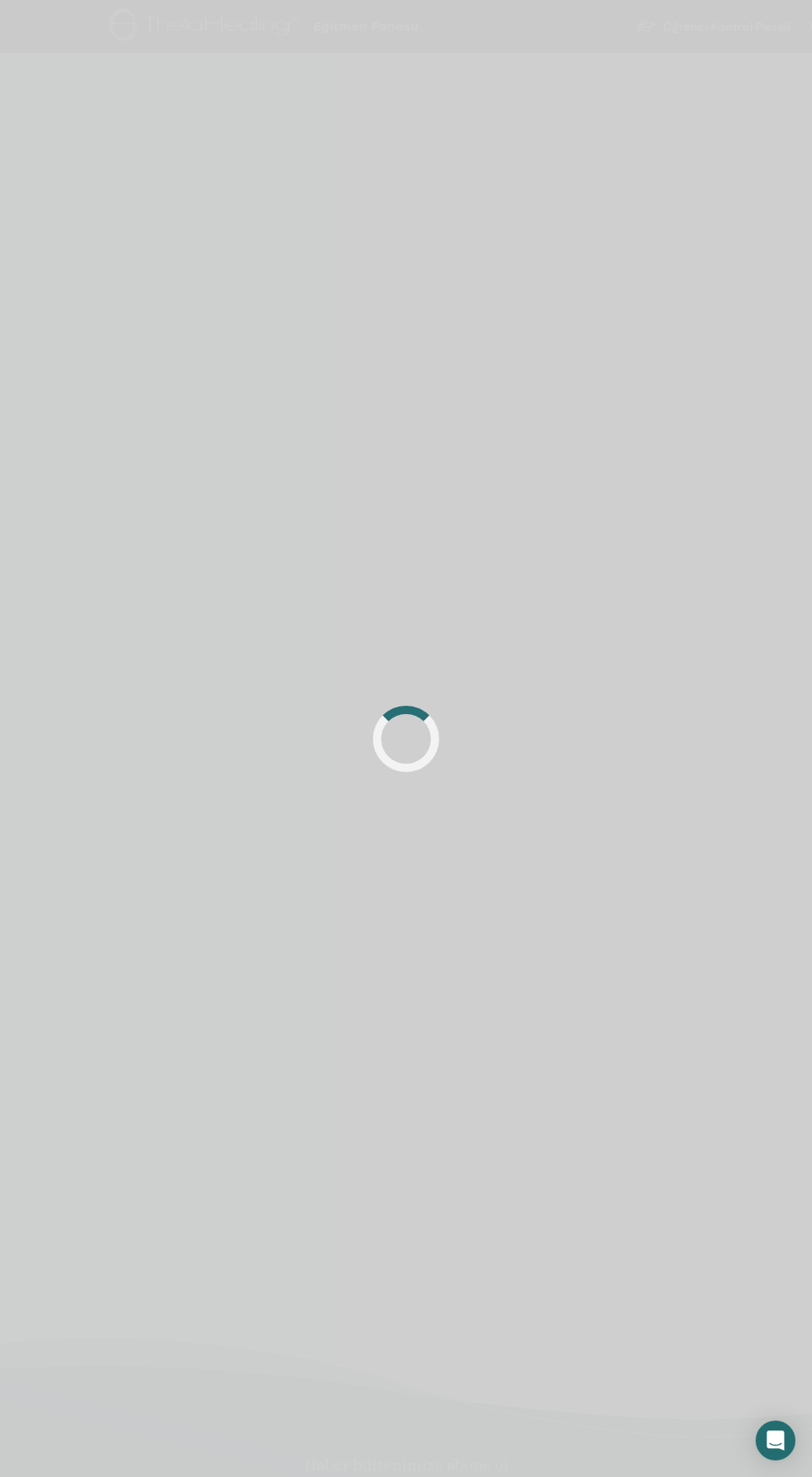
scroll to position [139, 0]
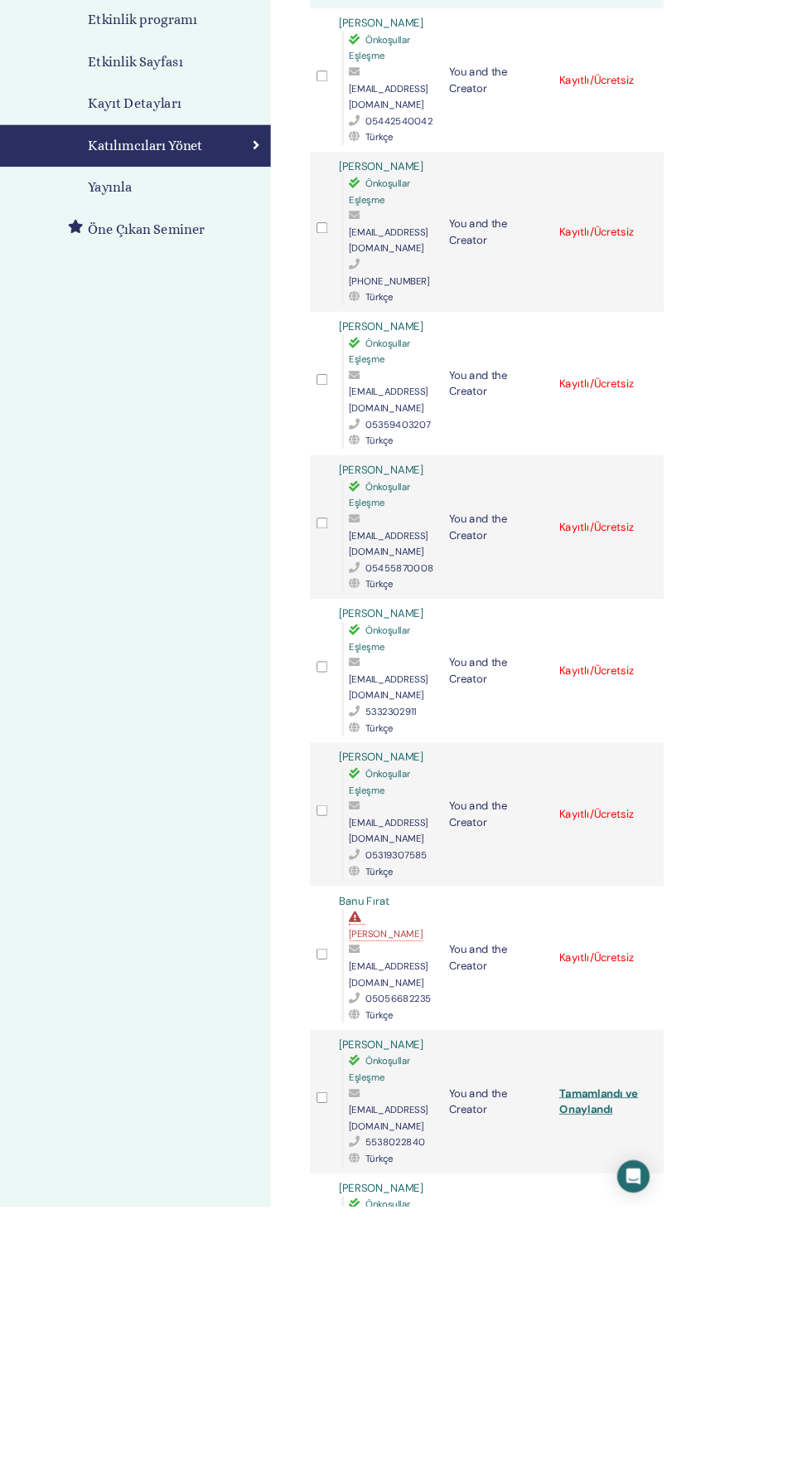
scroll to position [294, 0]
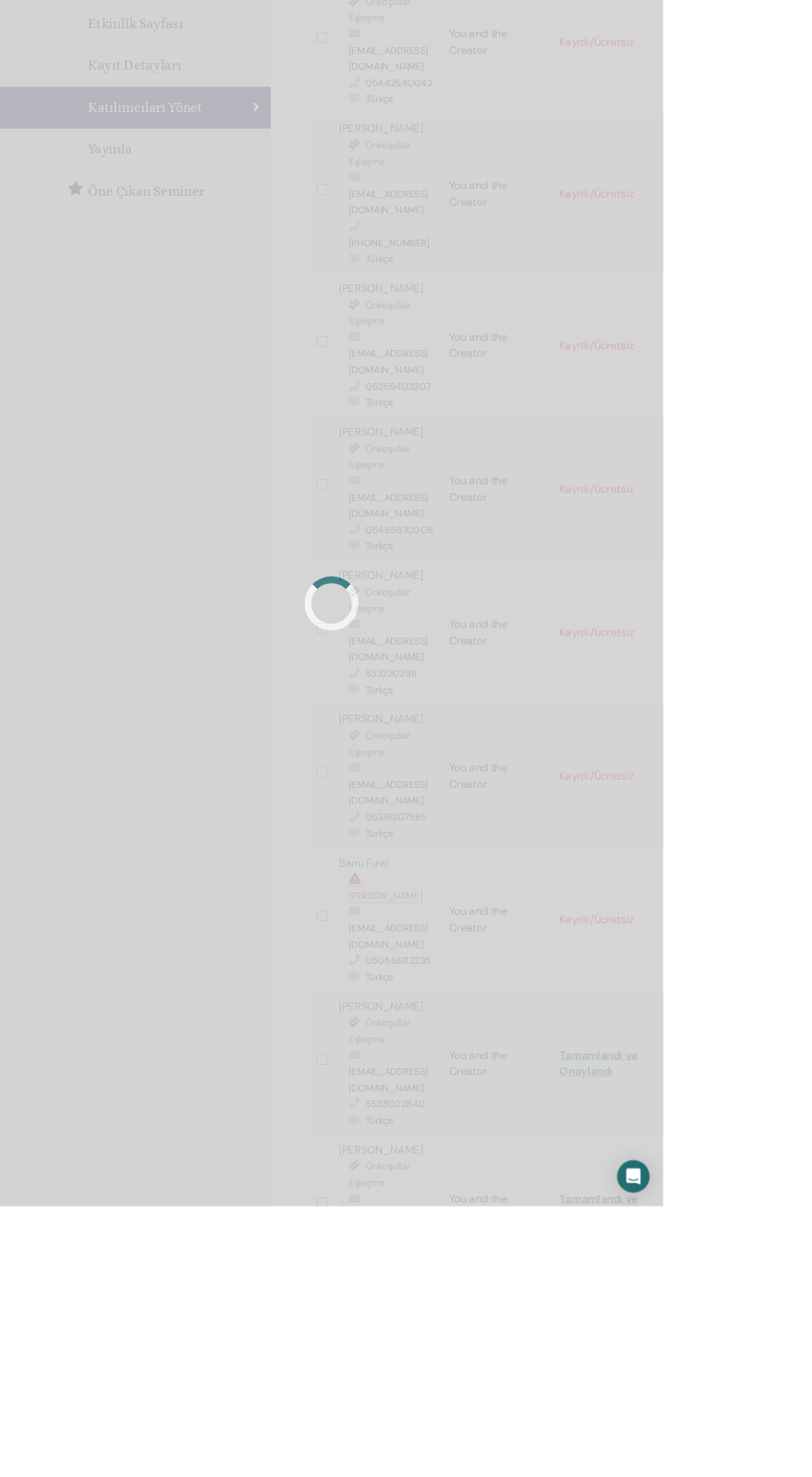
scroll to position [378, 0]
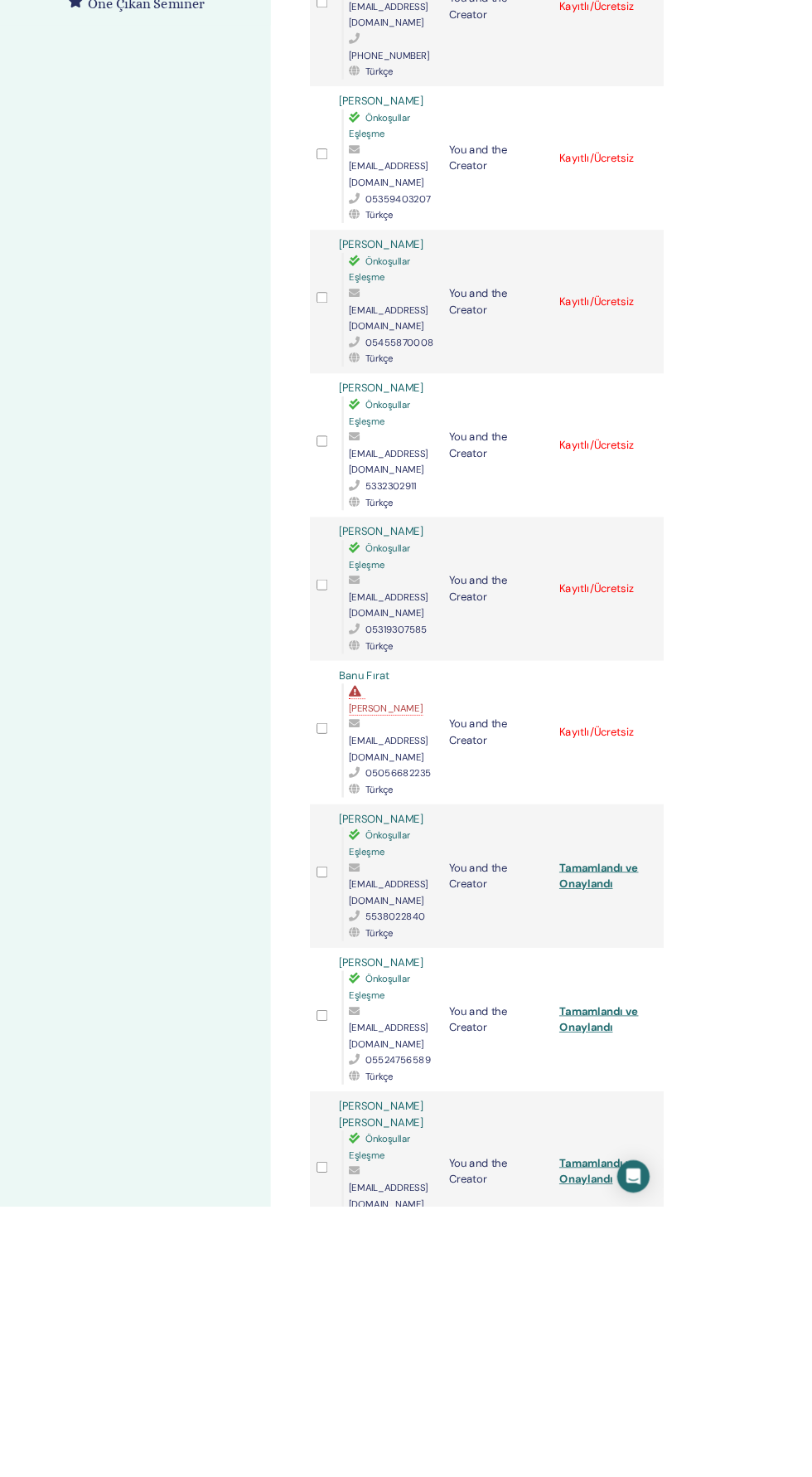
scroll to position [524, 0]
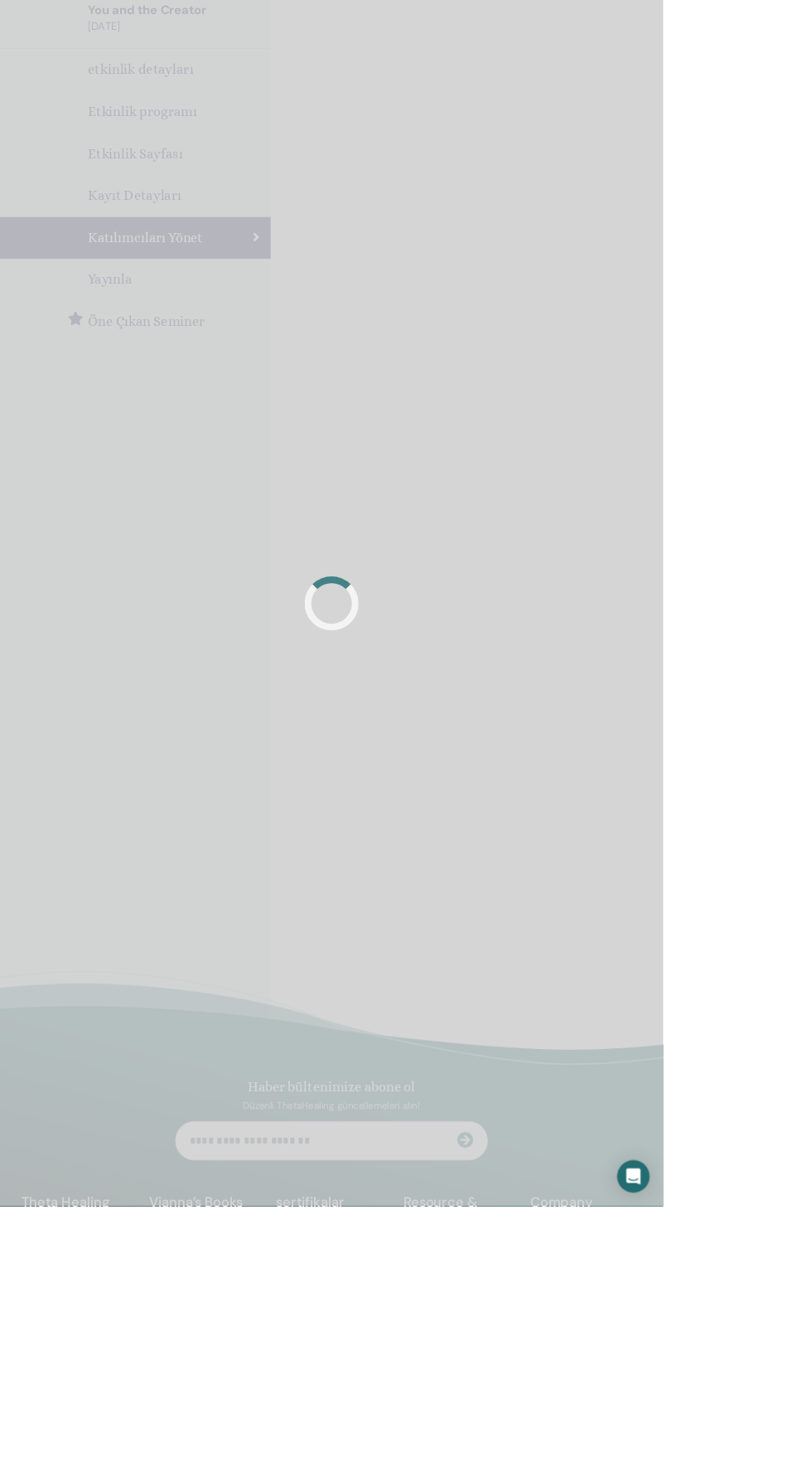
scroll to position [139, 0]
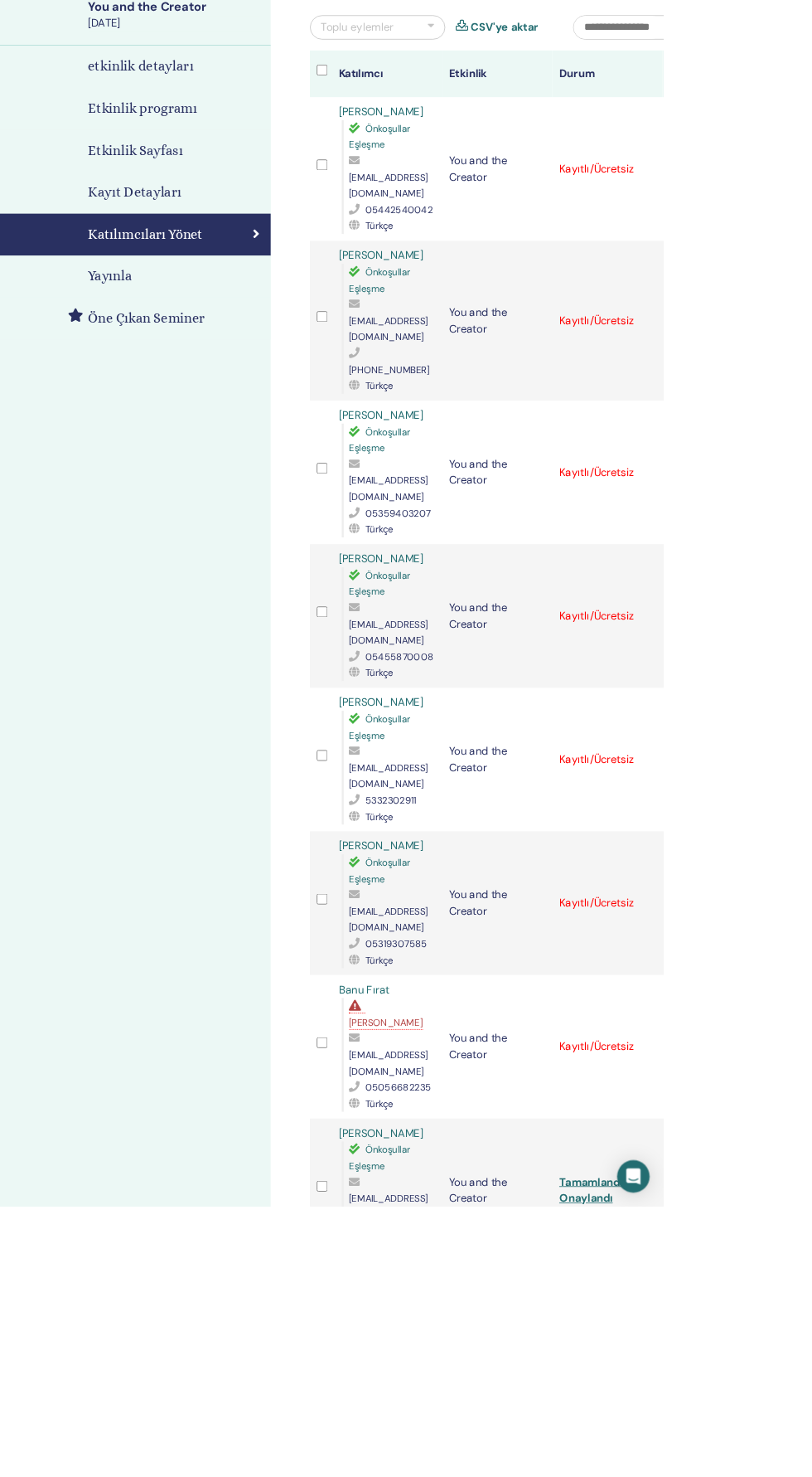
click at [812, 1271] on div "Kaydı İptal Et Otomatik onaylama Ücretli Olarak İşaretle Ödenmemiş olarak işare…" at bounding box center [826, 1281] width 11 height 20
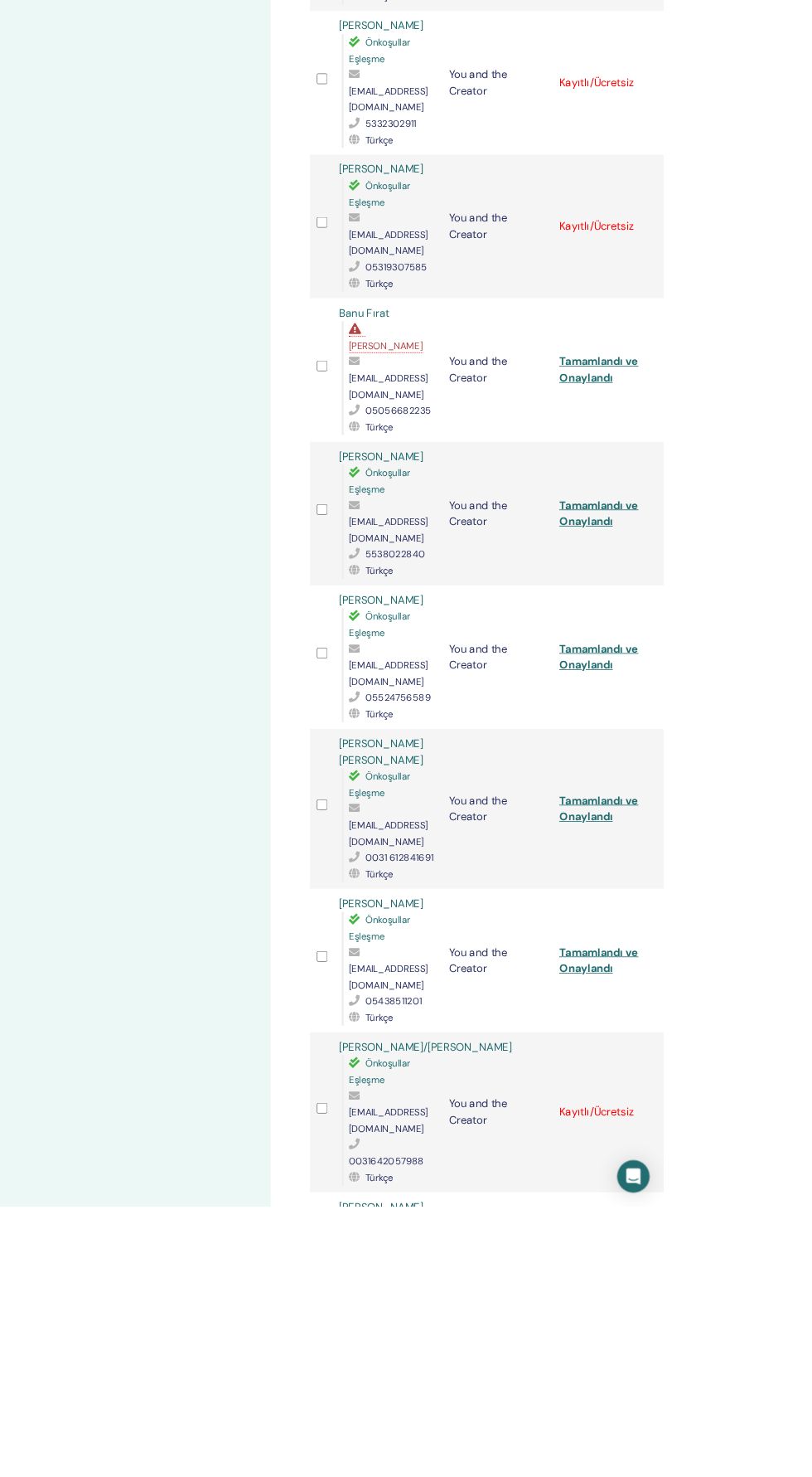
scroll to position [968, 0]
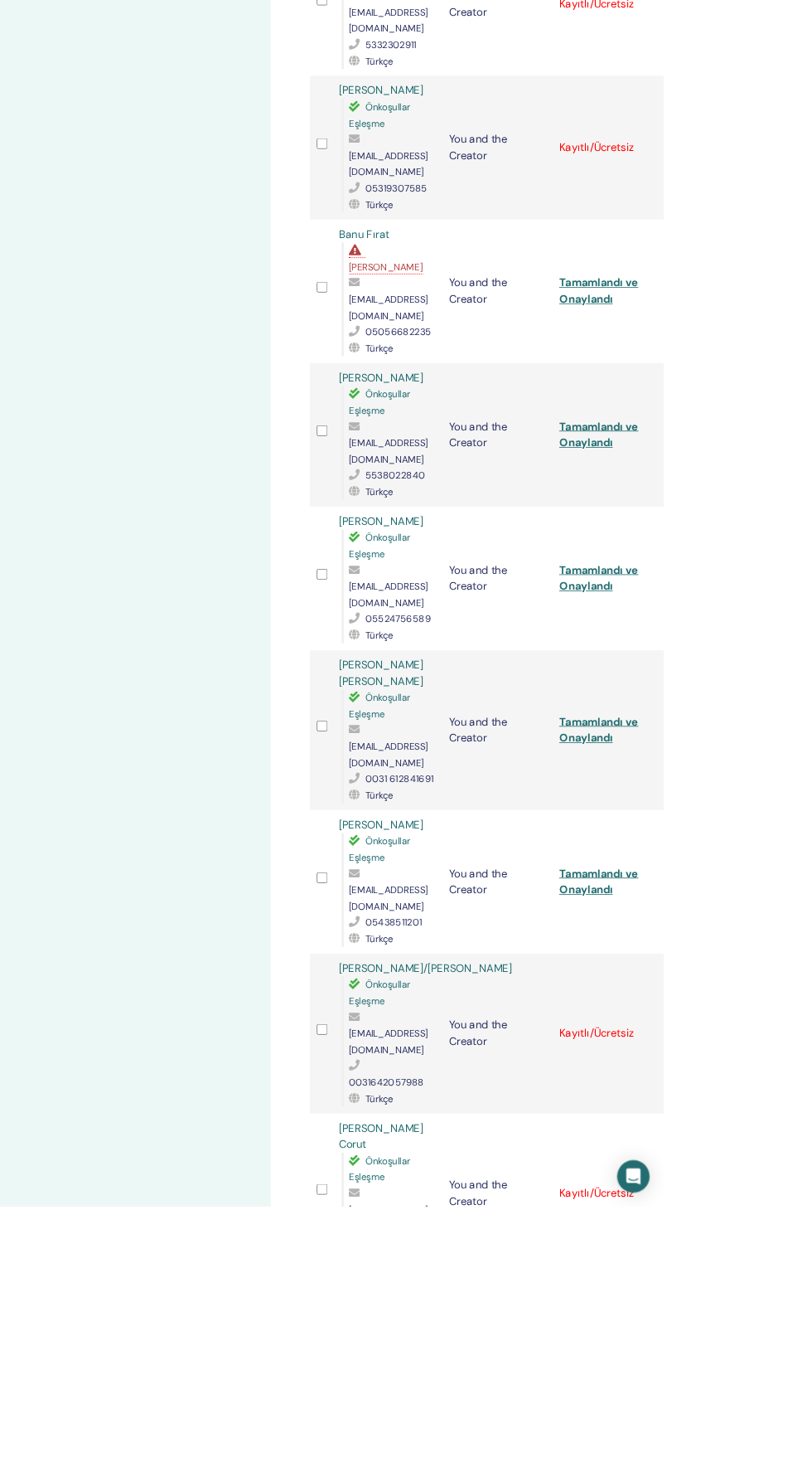
scroll to position [1063, 0]
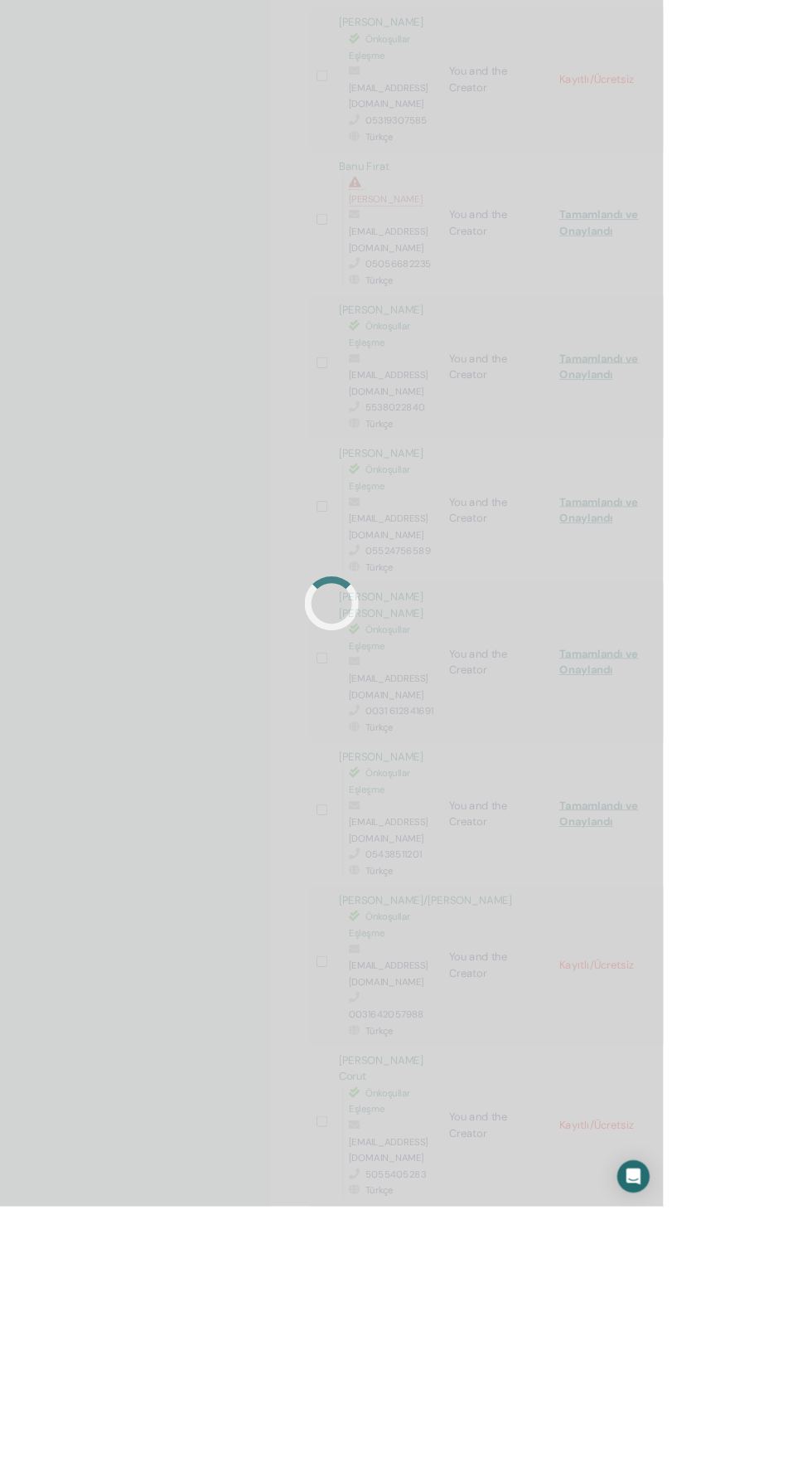
scroll to position [1209, 0]
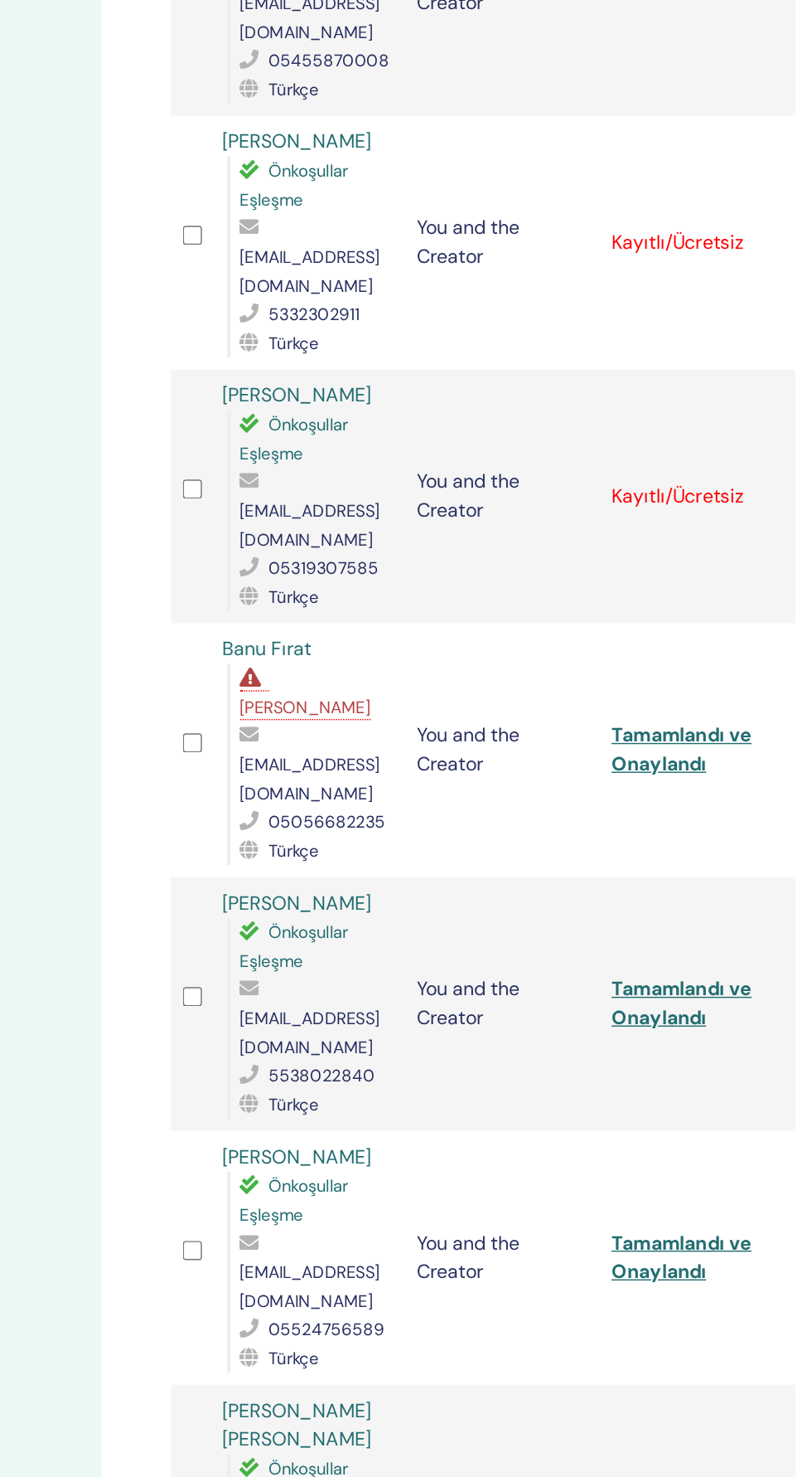
scroll to position [619, 0]
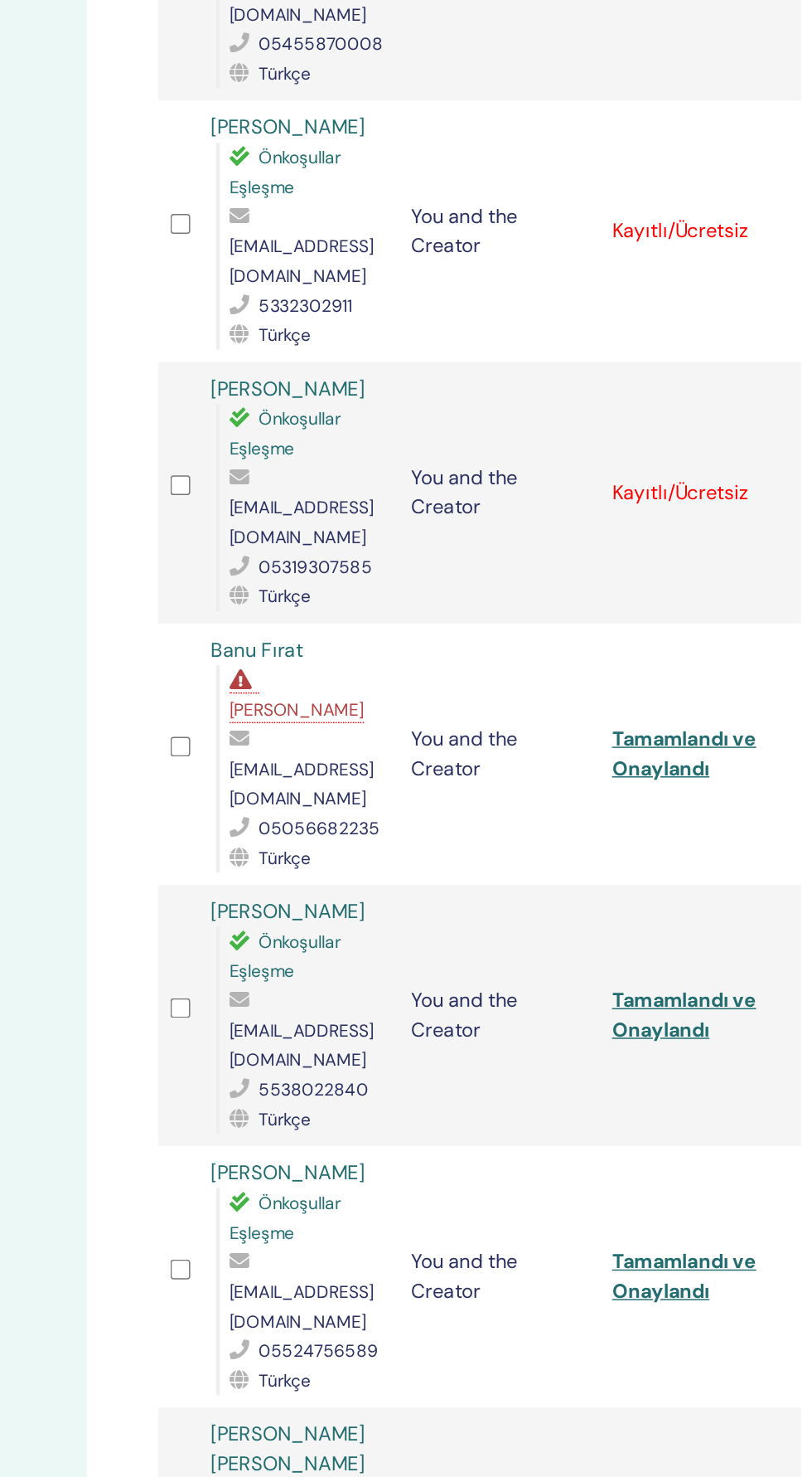
click at [496, 763] on span "[PERSON_NAME]" at bounding box center [473, 771] width 91 height 15
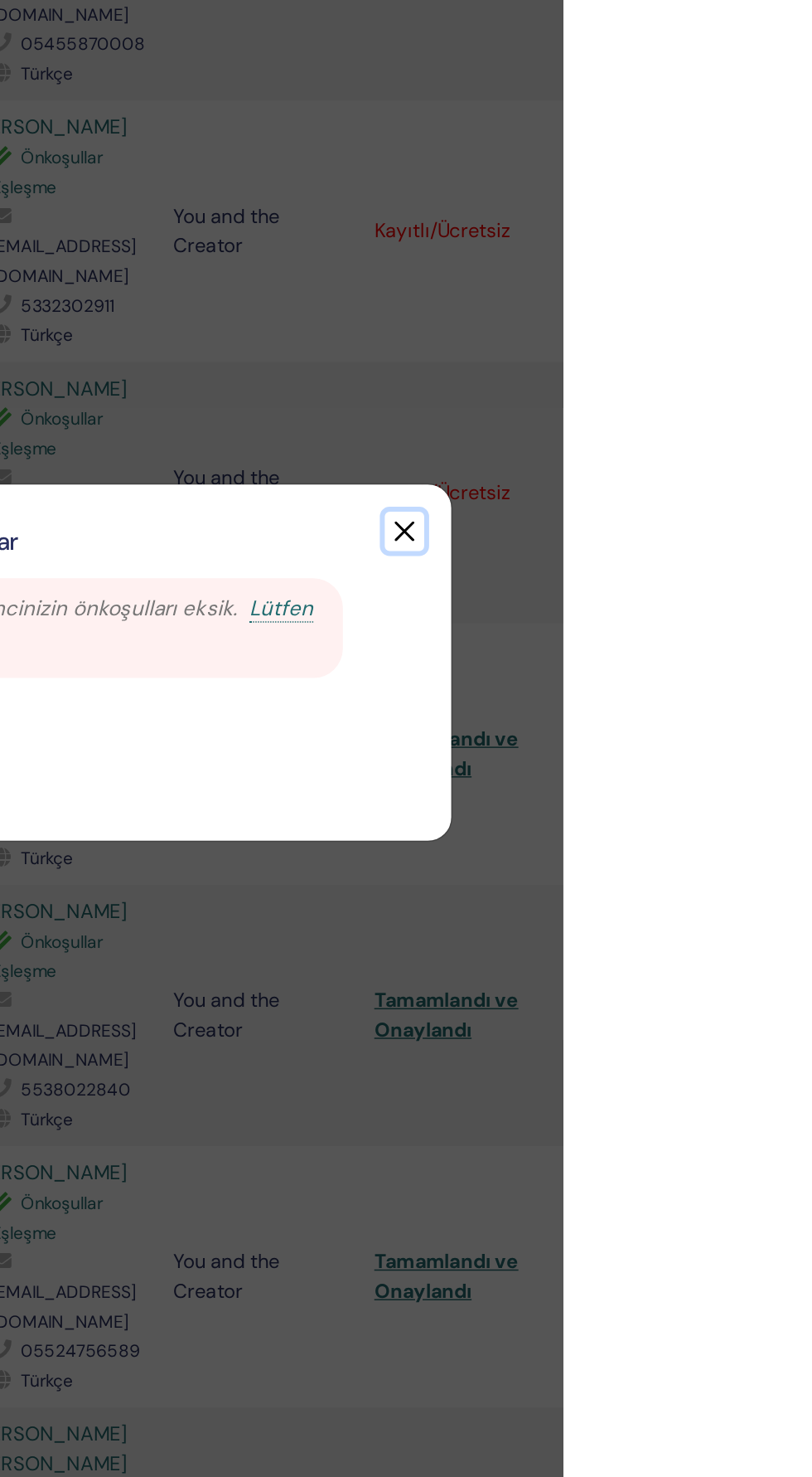
click at [719, 664] on button "button" at bounding box center [705, 650] width 26 height 26
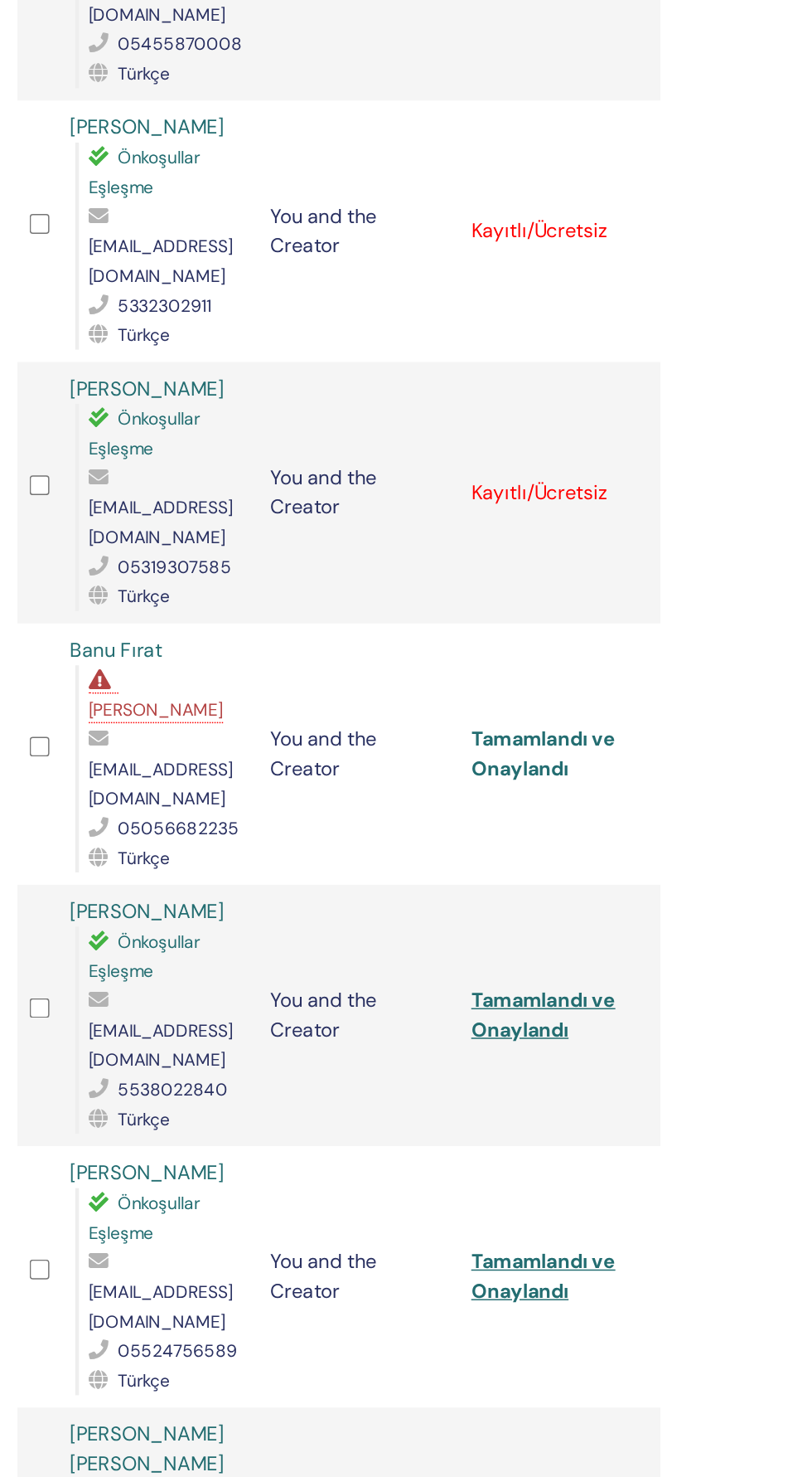
click at [720, 782] on link "Tamamlandı ve Onaylandı" at bounding box center [733, 800] width 97 height 37
click at [763, 782] on link "Tamamlandı ve Onaylandı" at bounding box center [733, 800] width 97 height 37
click at [739, 782] on link "Tamamlandı ve Onaylandı" at bounding box center [733, 800] width 97 height 37
click at [812, 617] on icon at bounding box center [822, 624] width 5 height 14
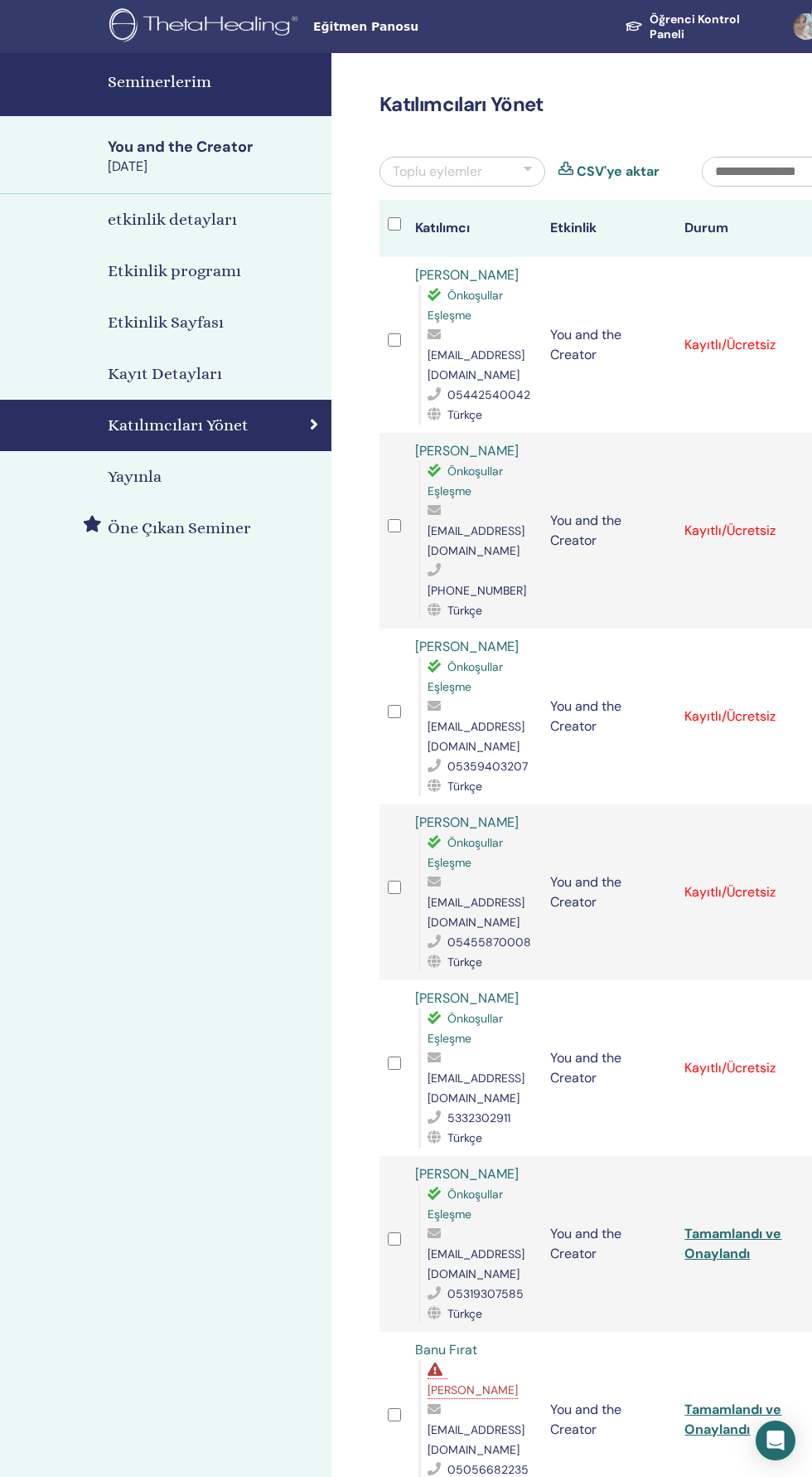
scroll to position [139, 0]
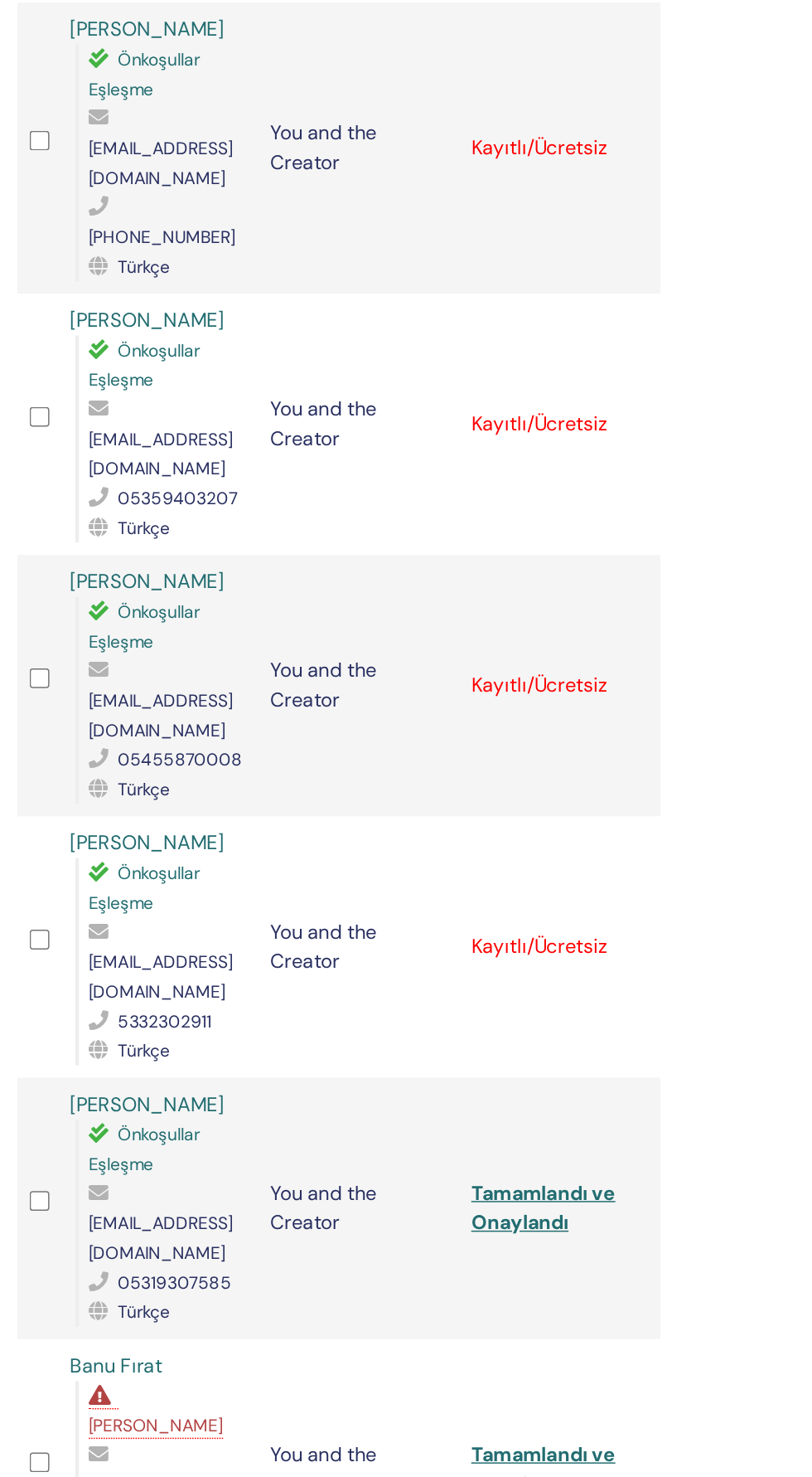
click at [812, 922] on icon at bounding box center [822, 928] width 5 height 14
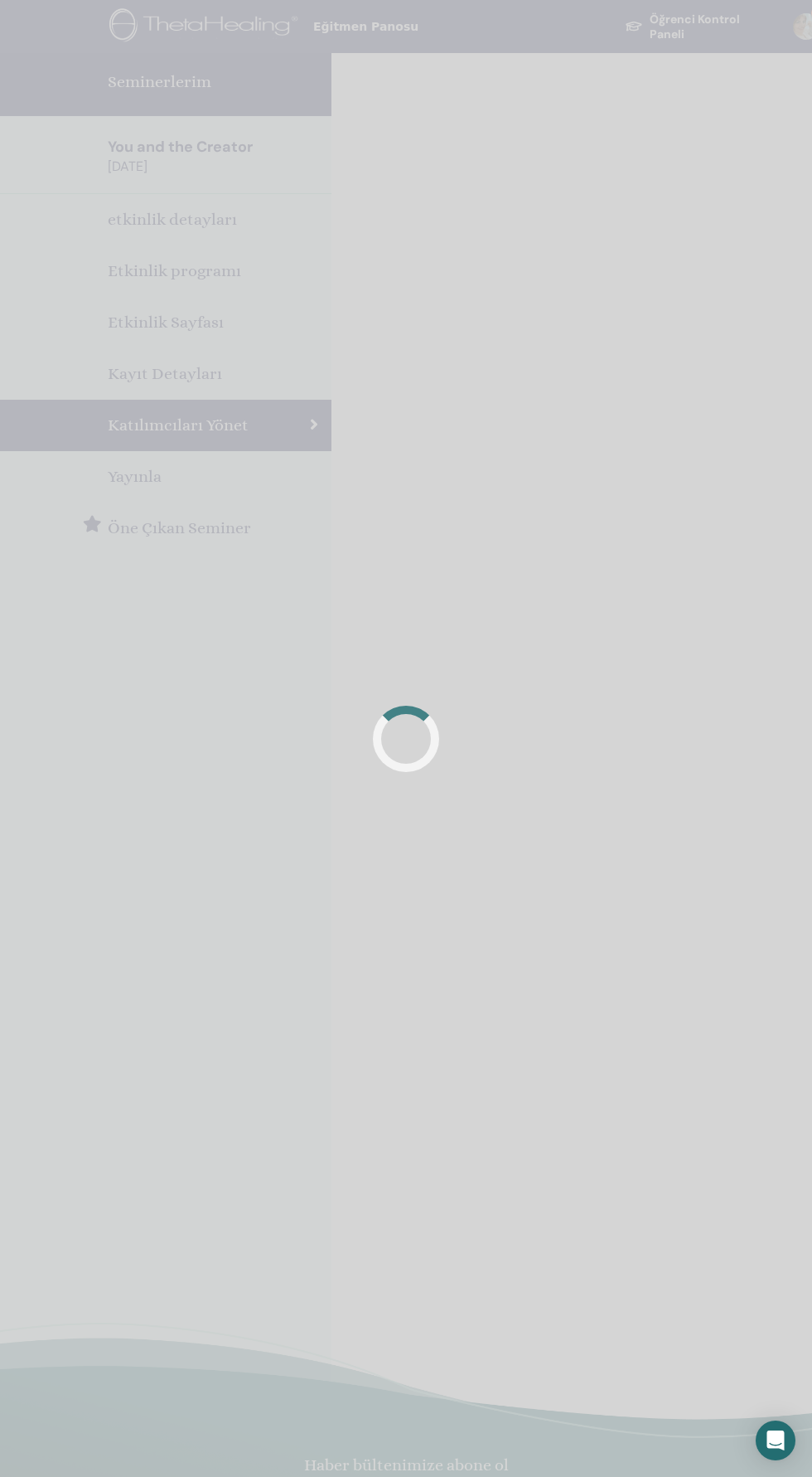
scroll to position [139, 0]
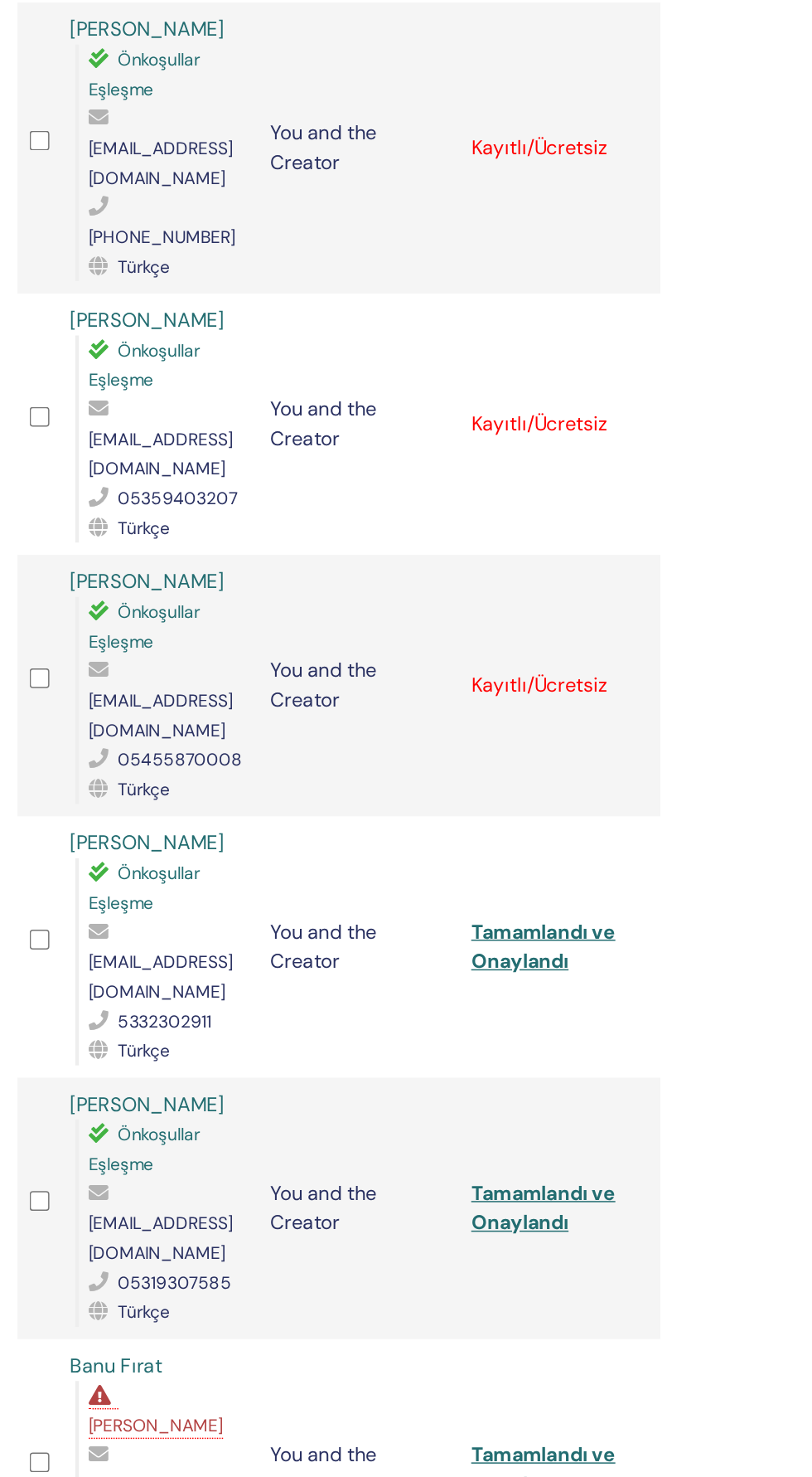
click at [812, 746] on icon at bounding box center [822, 753] width 5 height 14
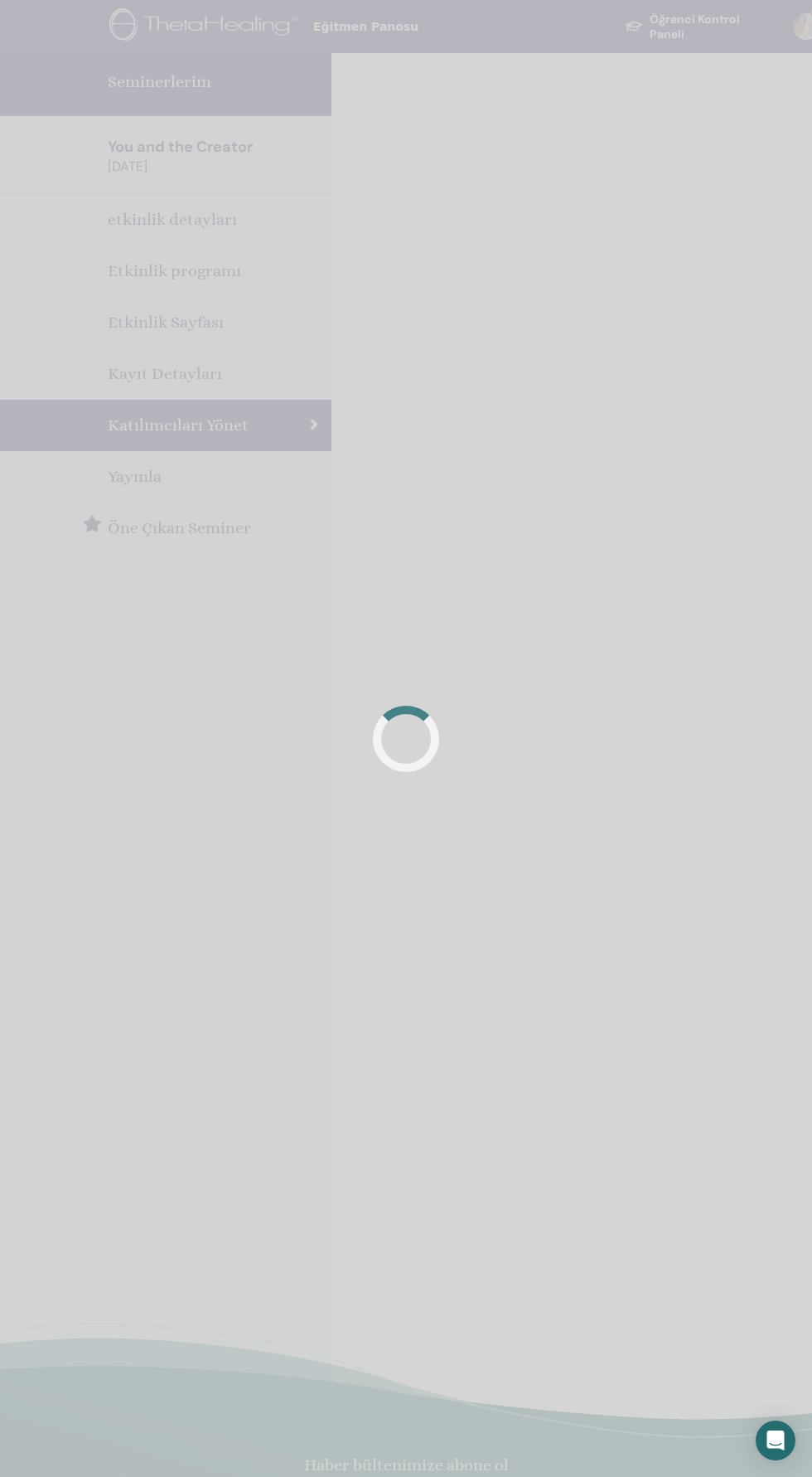
scroll to position [139, 0]
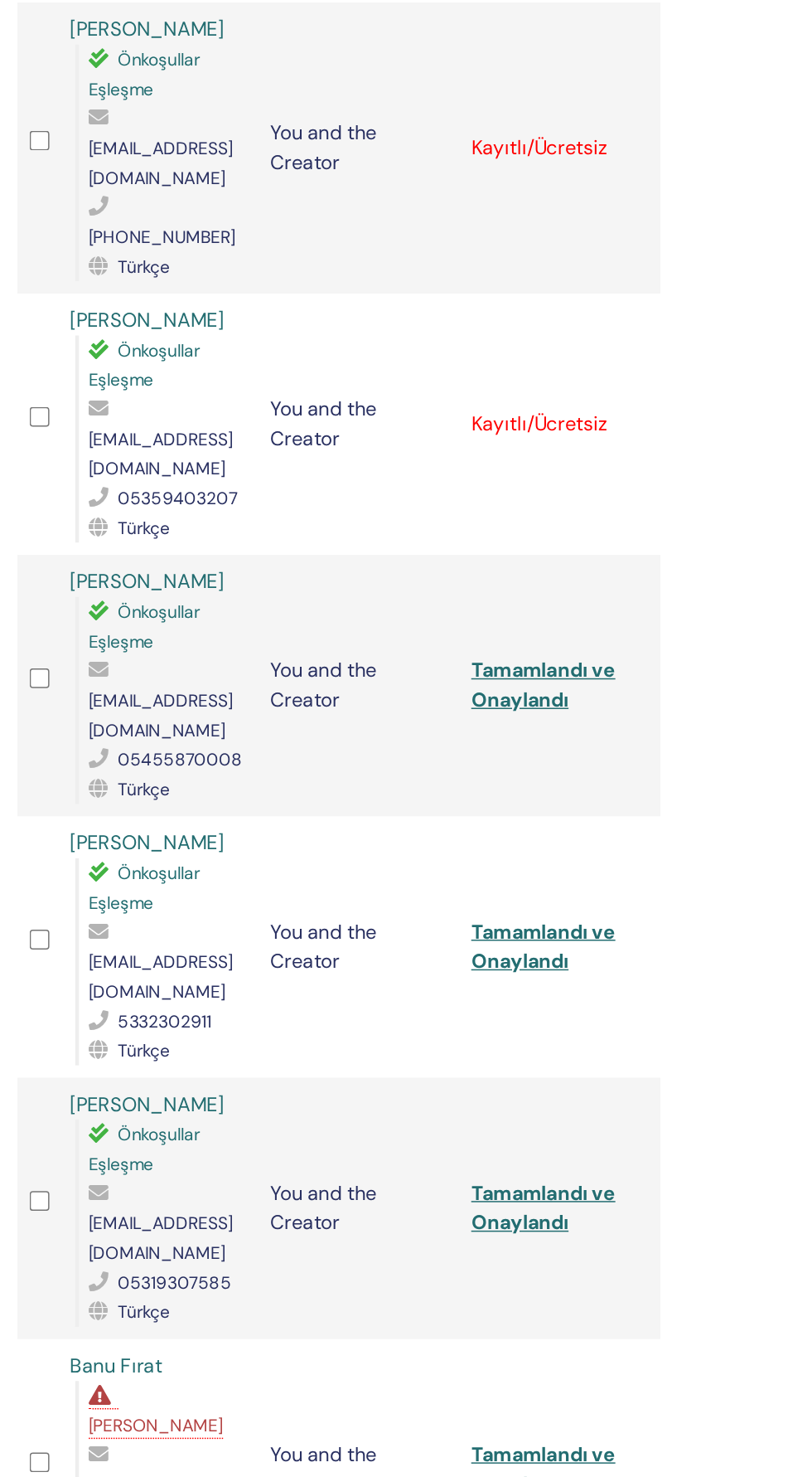
click at [812, 570] on icon at bounding box center [822, 577] width 5 height 14
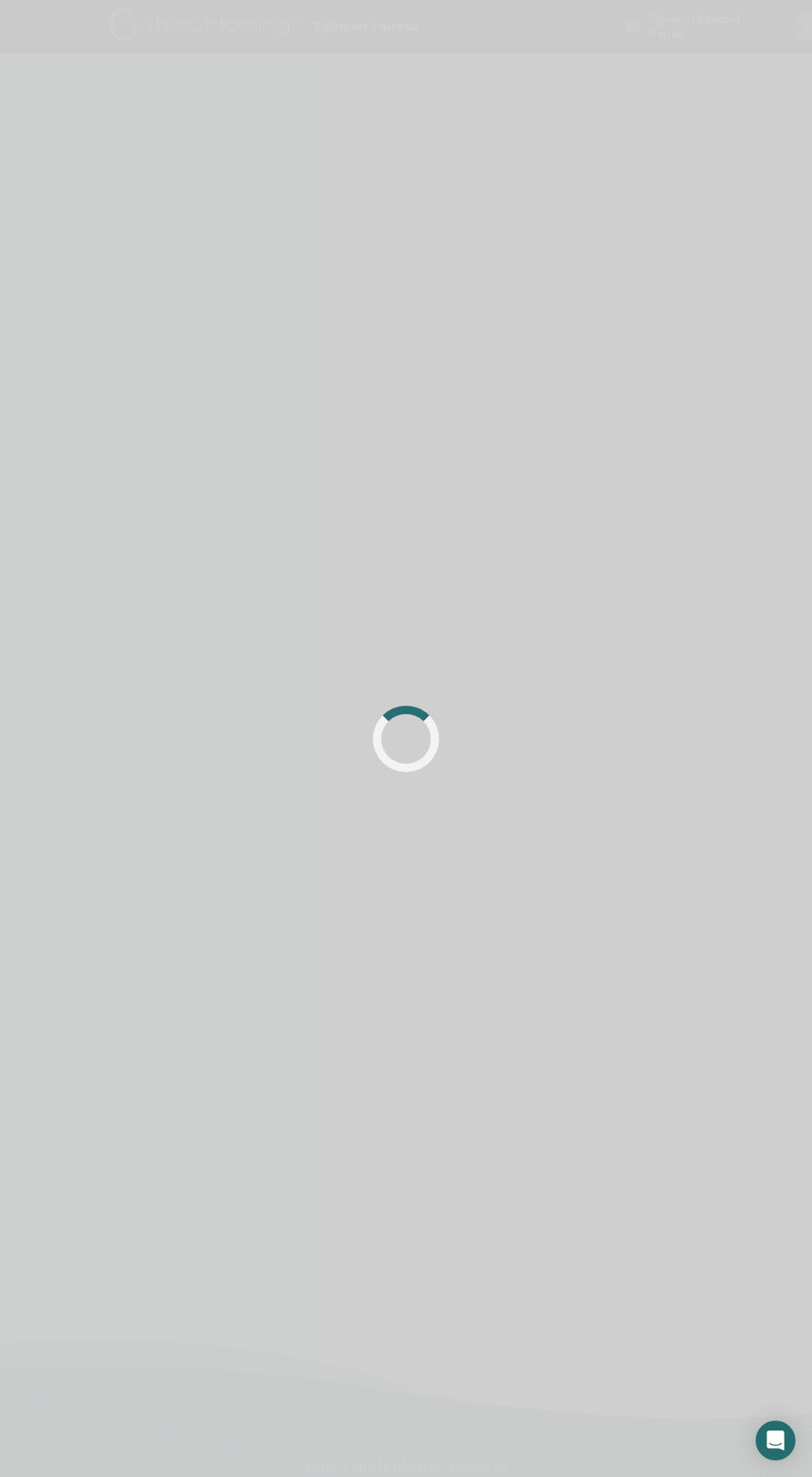
scroll to position [139, 0]
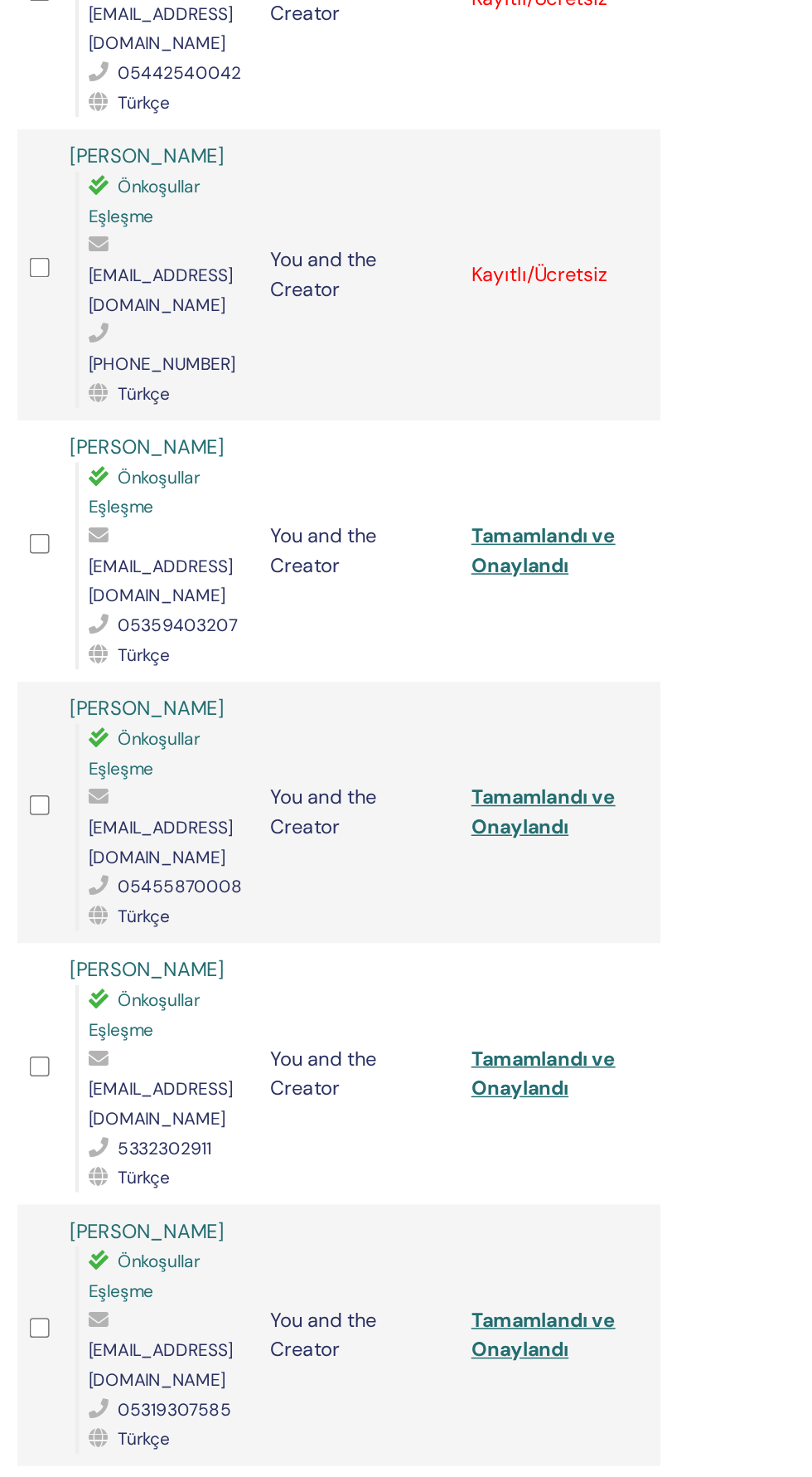
click at [812, 384] on icon at bounding box center [822, 391] width 5 height 14
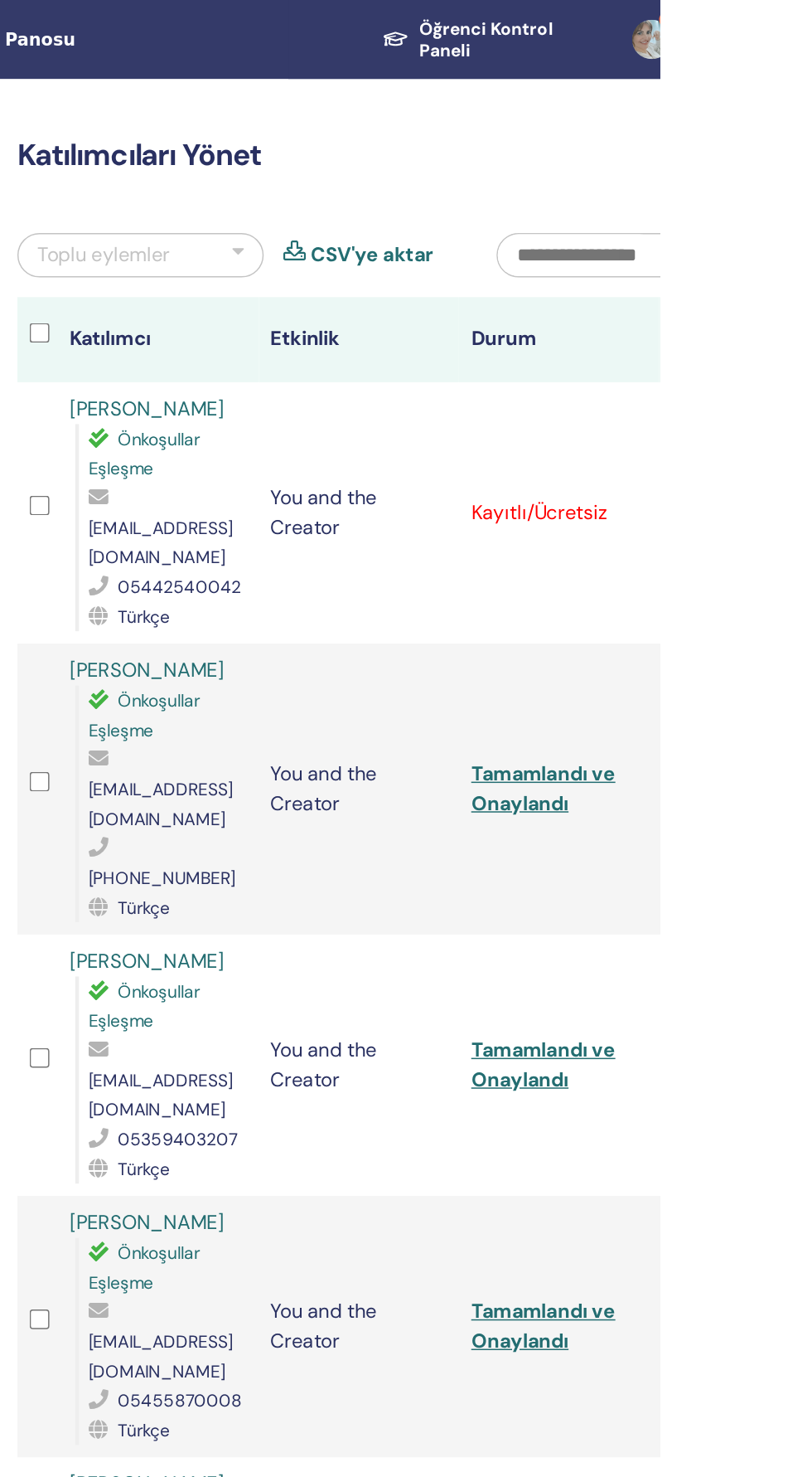
click at [812, 337] on icon at bounding box center [822, 344] width 5 height 14
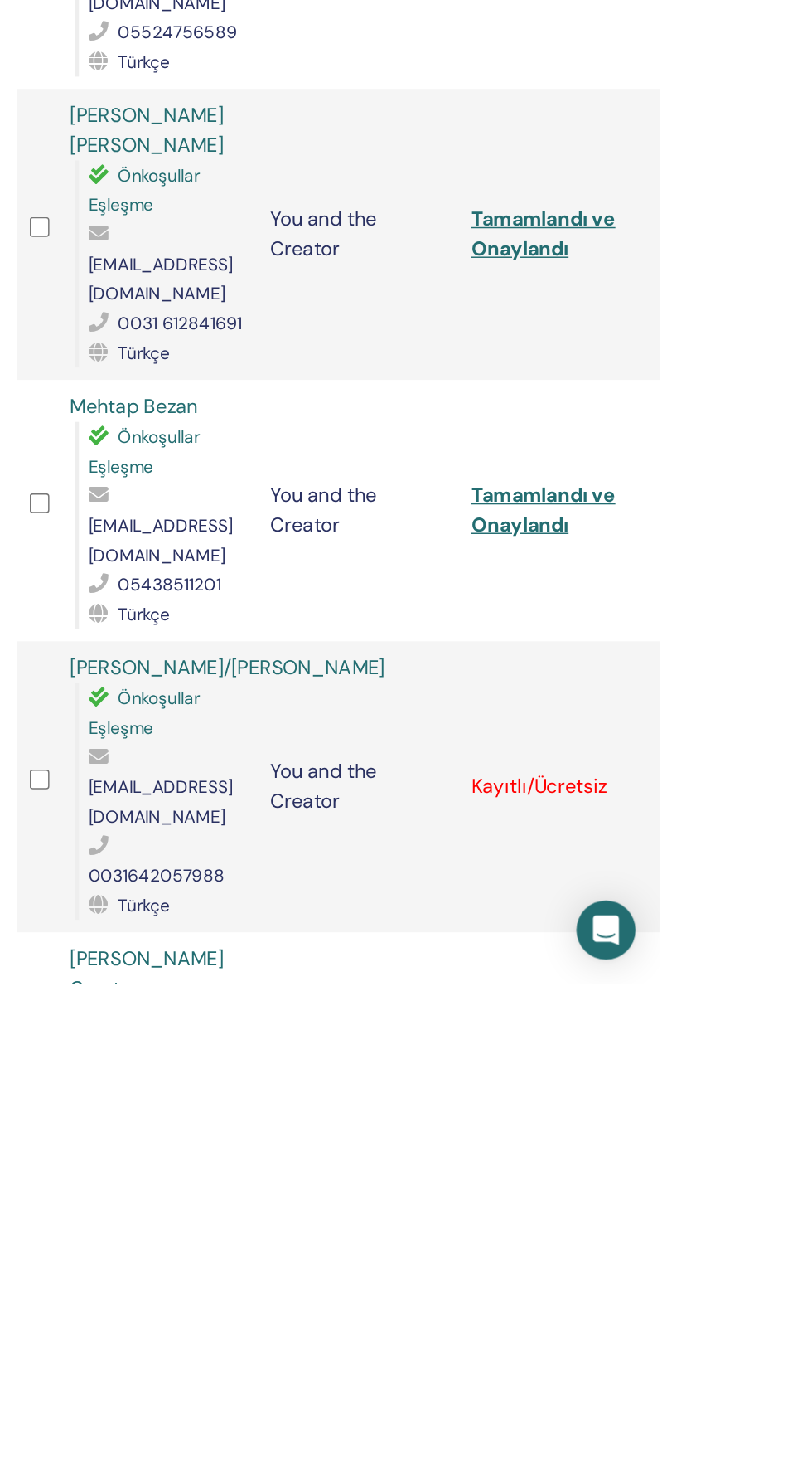
scroll to position [985, 0]
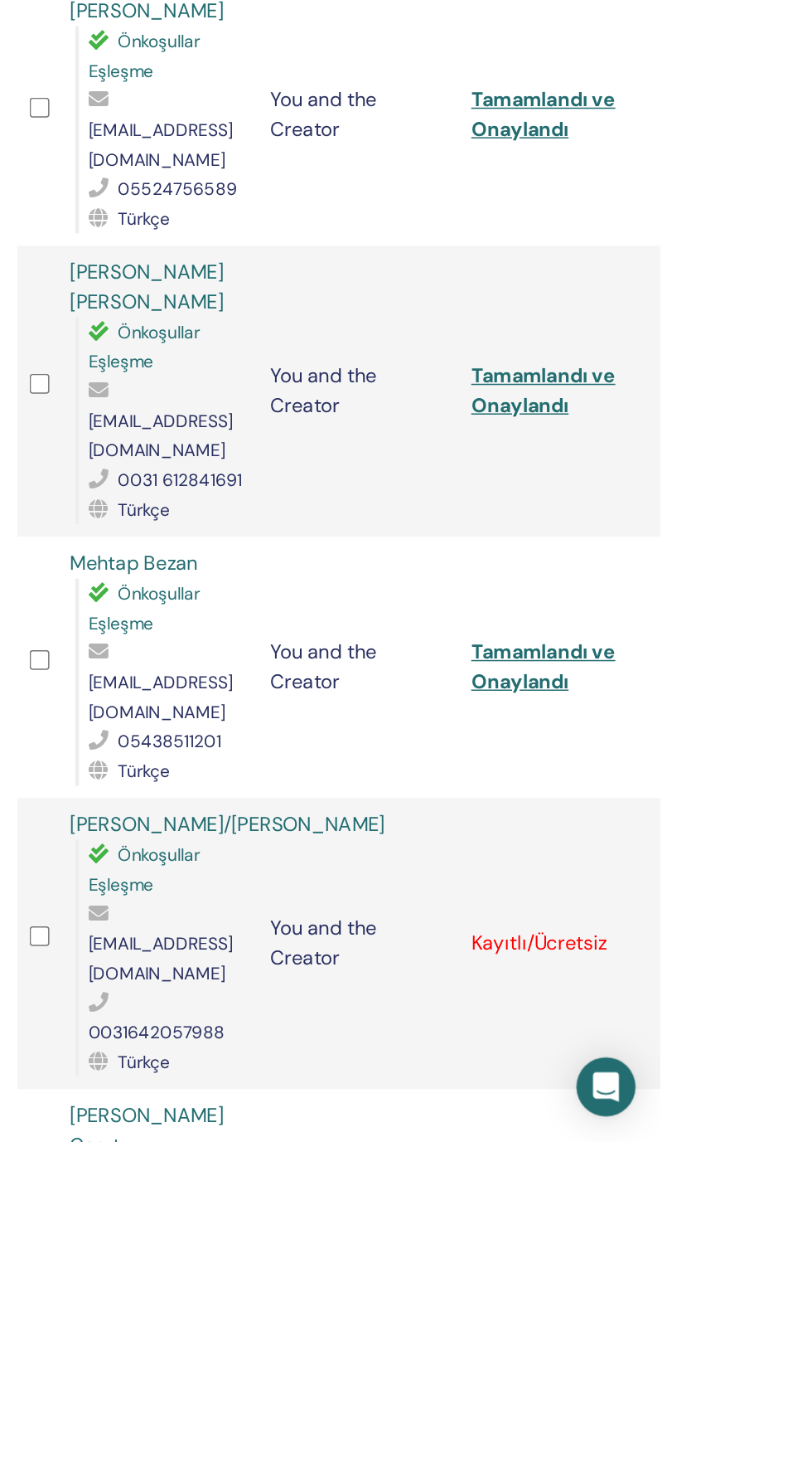
click at [812, 1337] on icon at bounding box center [822, 1344] width 5 height 14
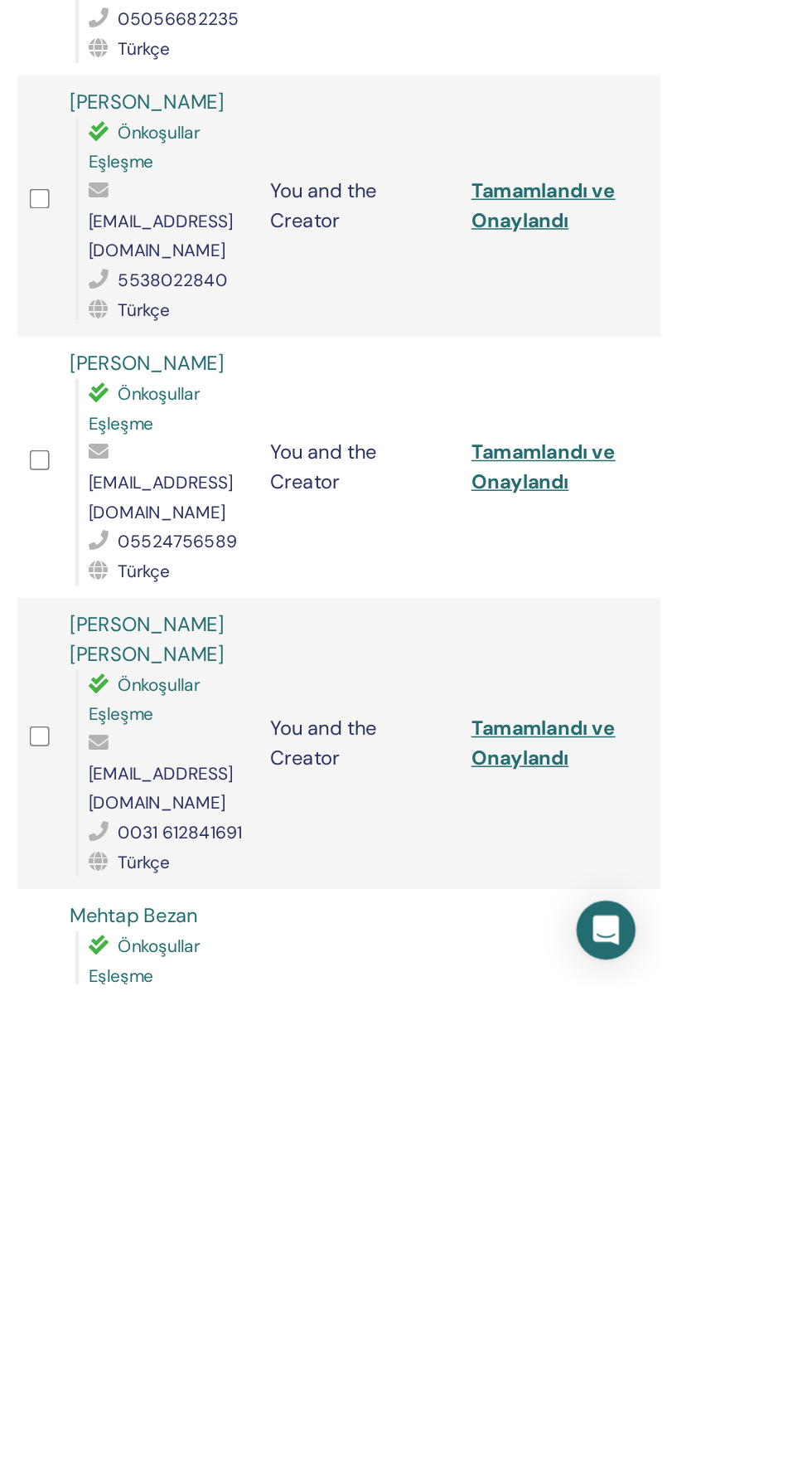
scroll to position [746, 0]
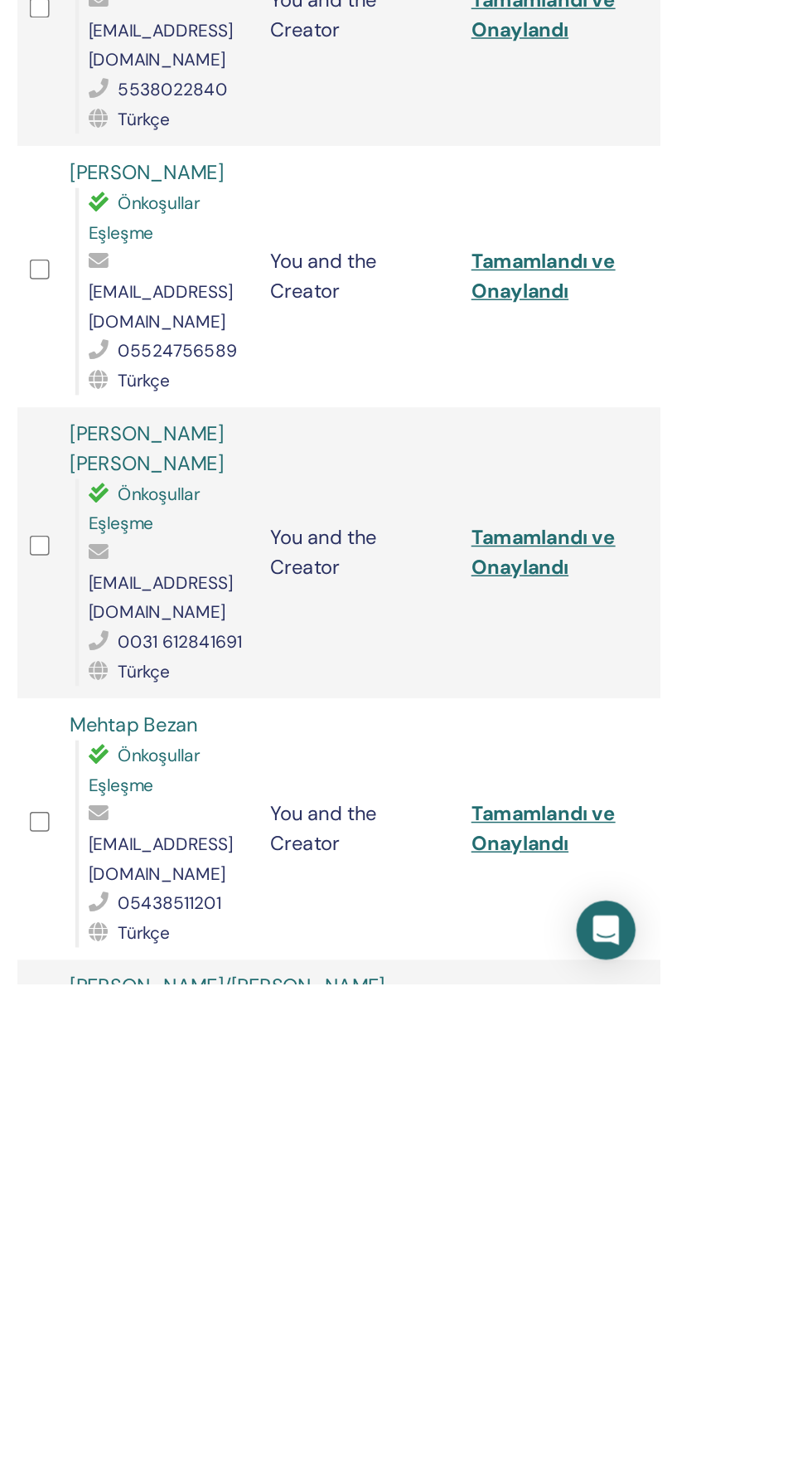
scroll to position [879, 0]
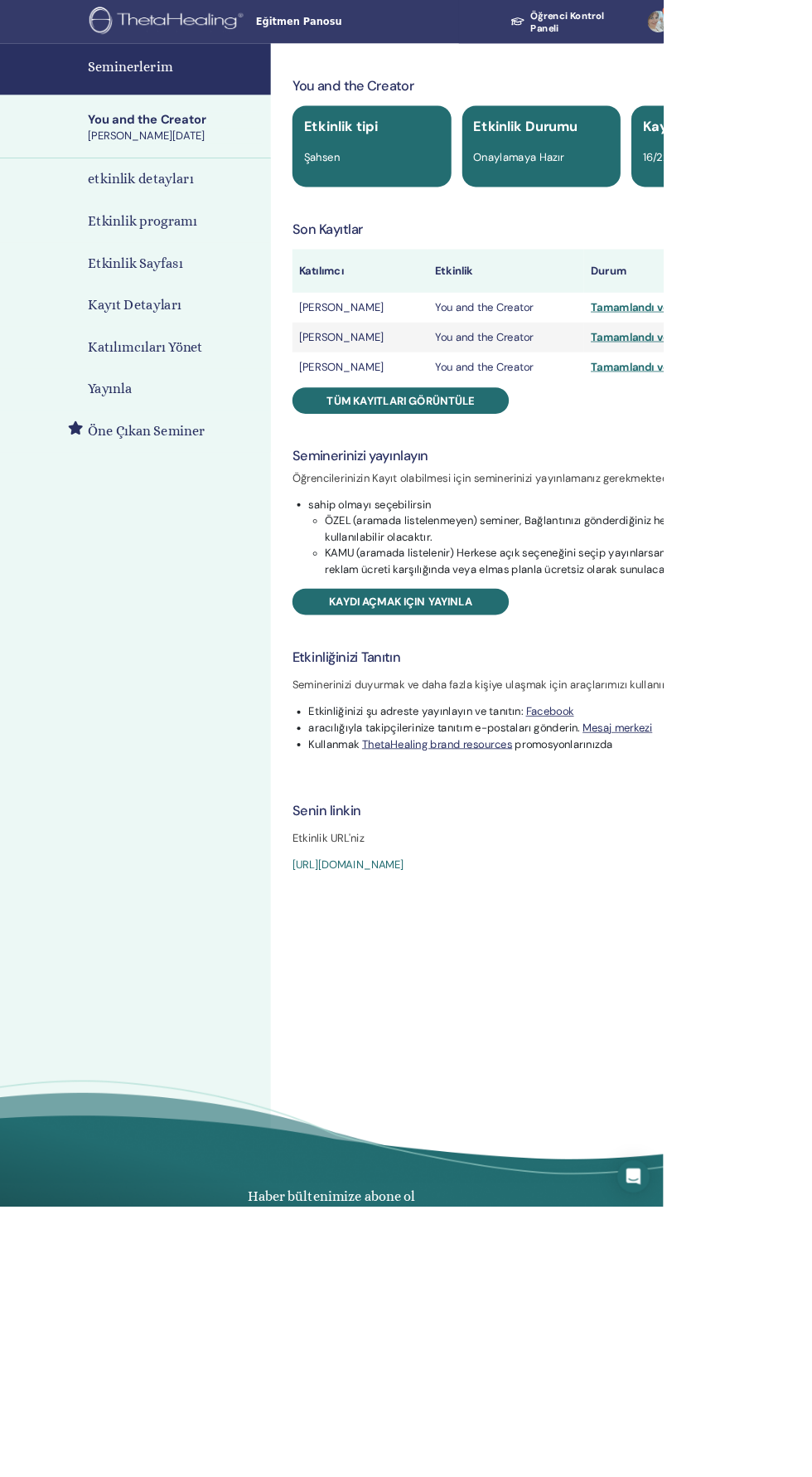
click at [218, 79] on h4 "Seminerlerim" at bounding box center [215, 82] width 214 height 24
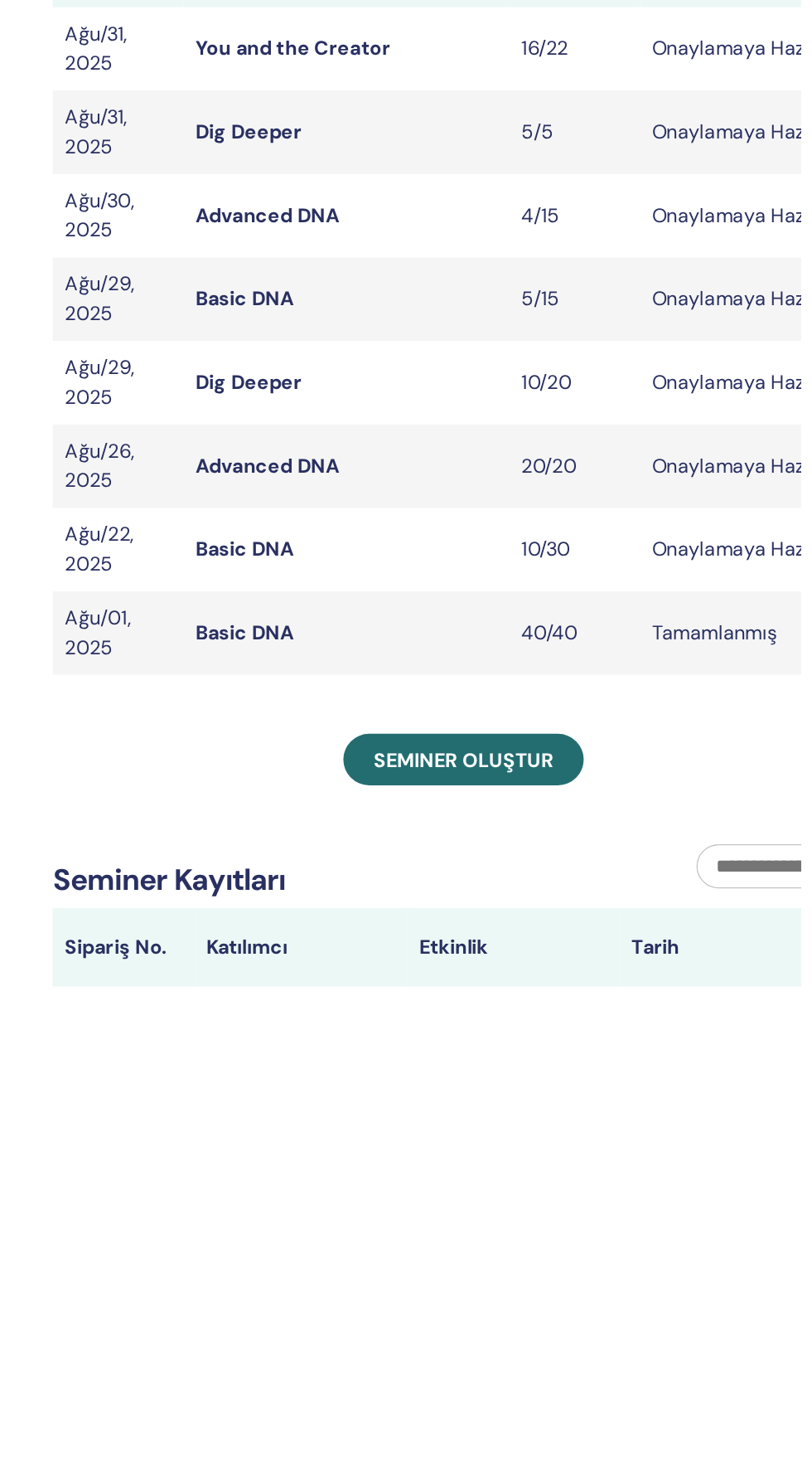
scroll to position [2, 0]
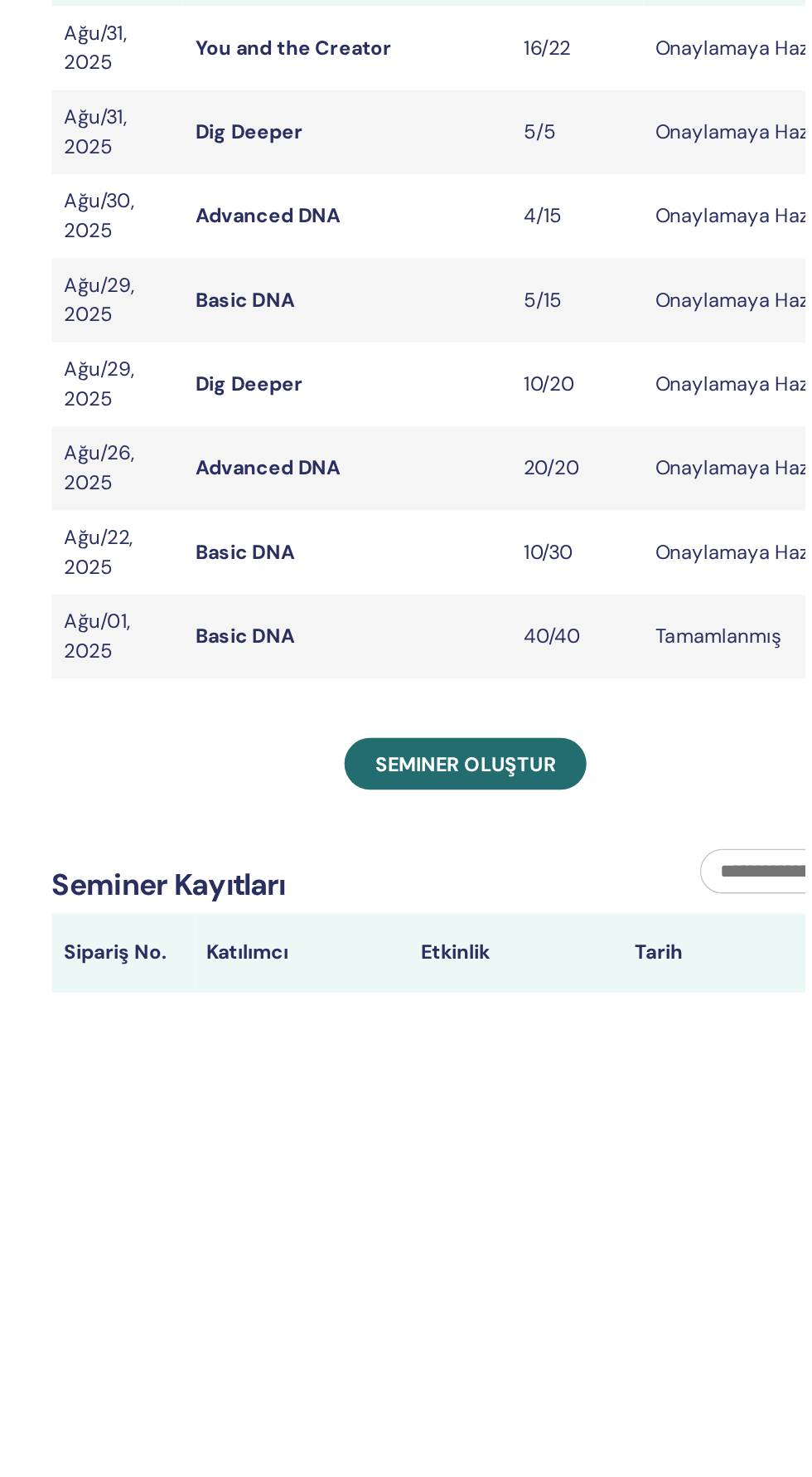
click at [425, 550] on link "Dig Deeper" at bounding box center [440, 558] width 72 height 17
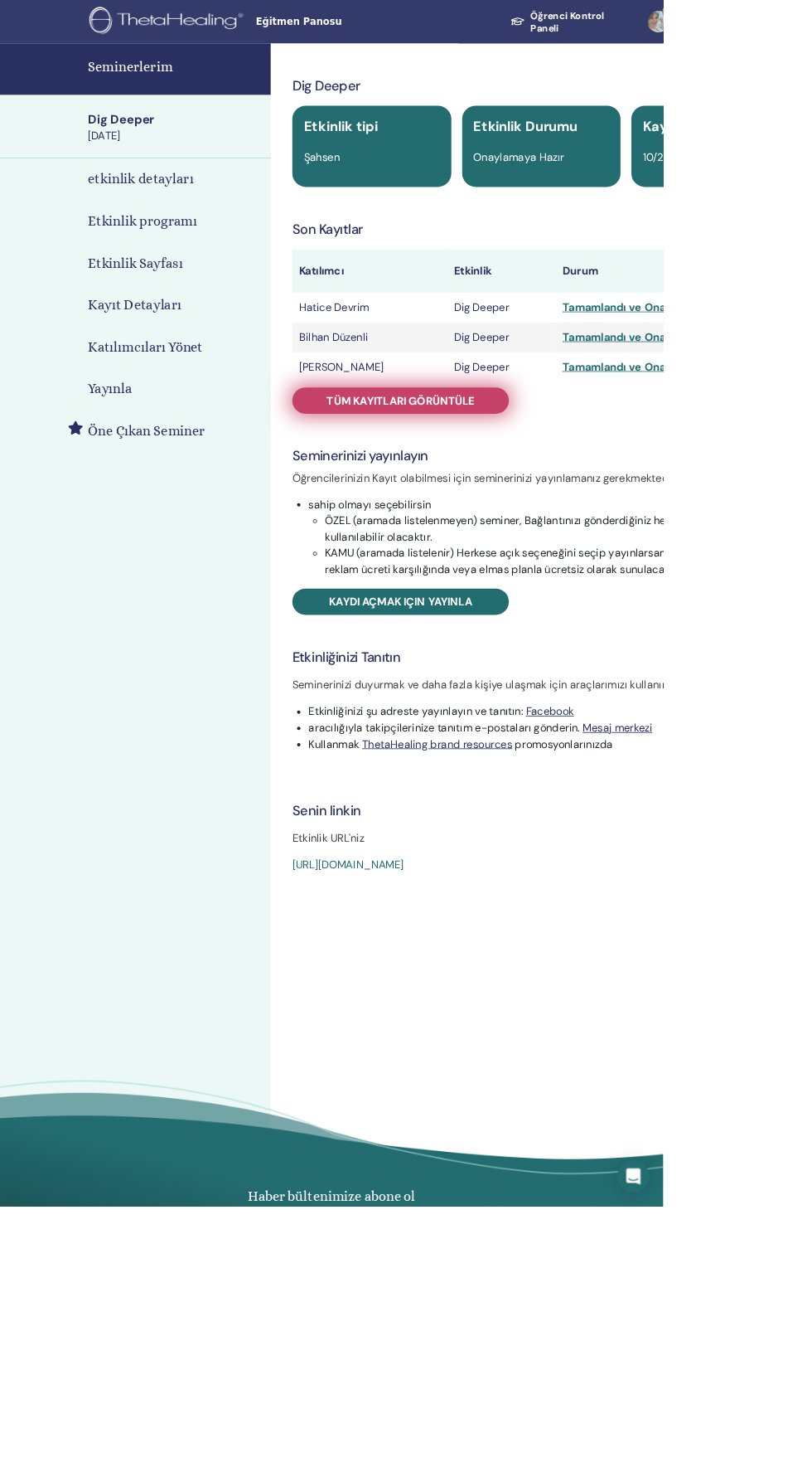
click at [581, 487] on link "Tüm kayıtları görüntüle" at bounding box center [490, 491] width 266 height 33
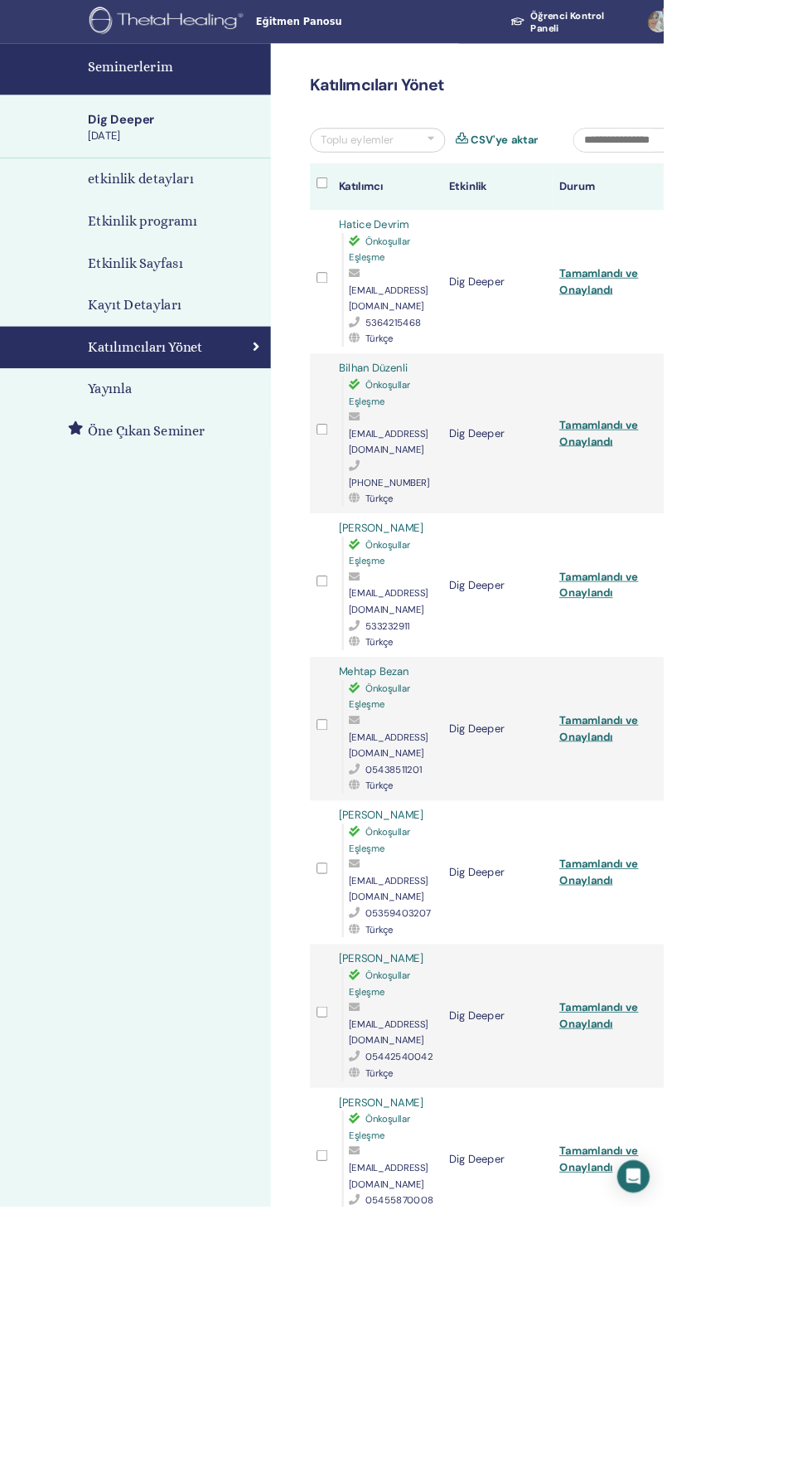
click at [102, 110] on link "Seminerlerim" at bounding box center [166, 85] width 332 height 63
